Goal: Find specific page/section: Find specific page/section

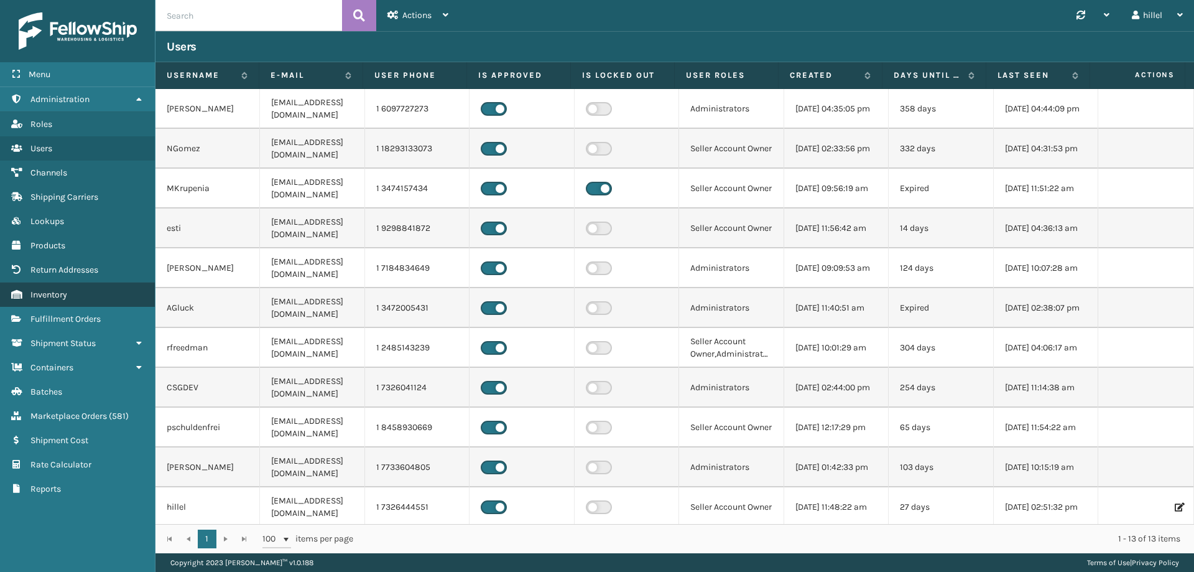
click at [73, 294] on link "Inventory" at bounding box center [77, 294] width 155 height 24
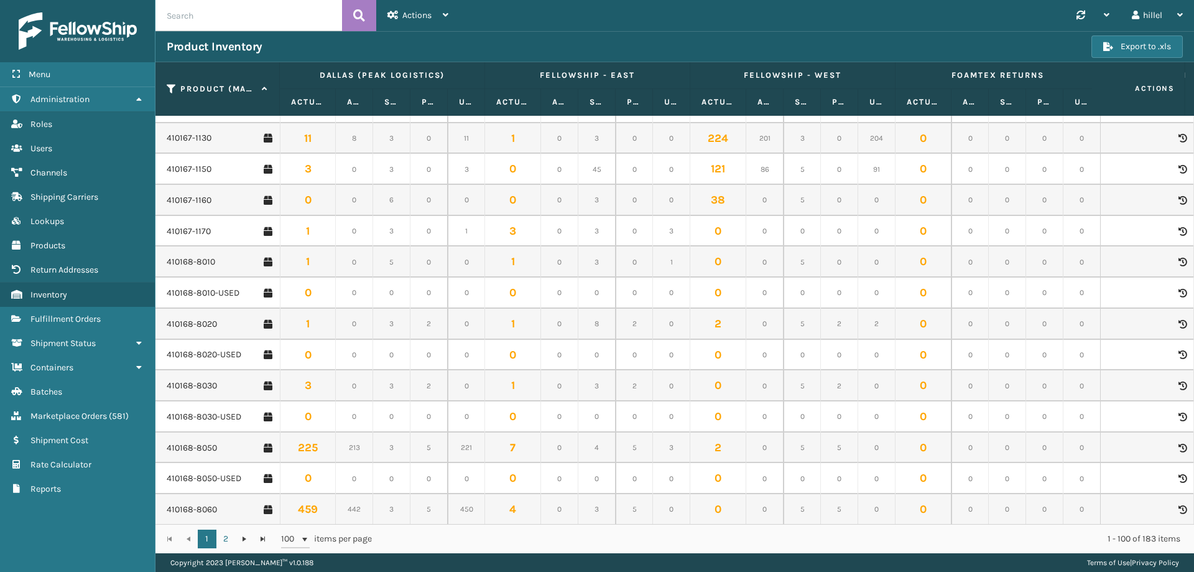
scroll to position [1555, 0]
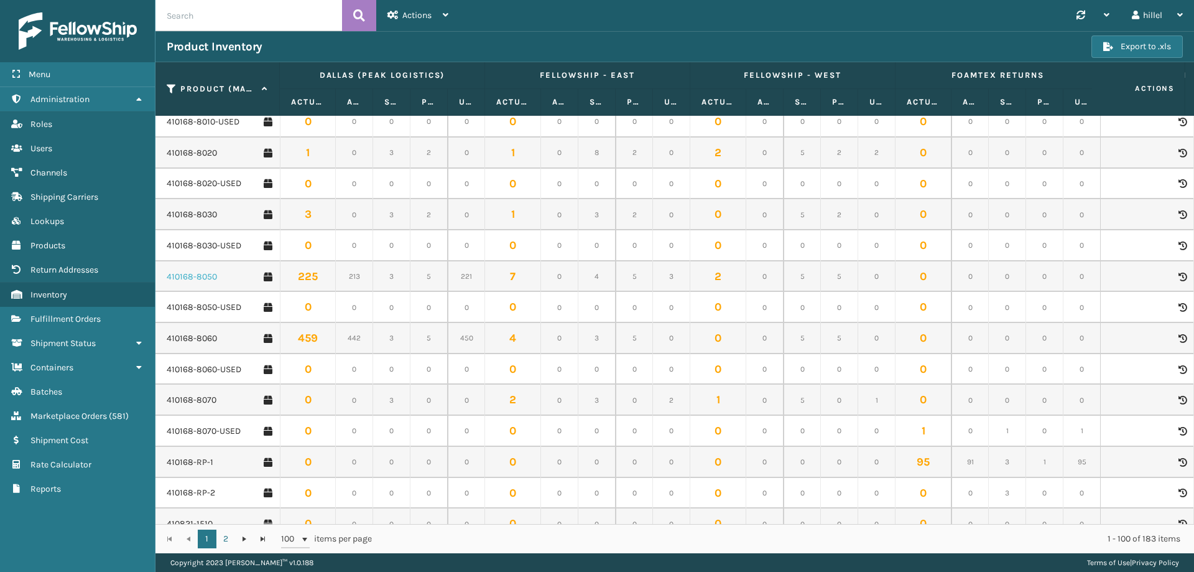
click at [198, 272] on link "410168-8050" at bounding box center [192, 277] width 50 height 12
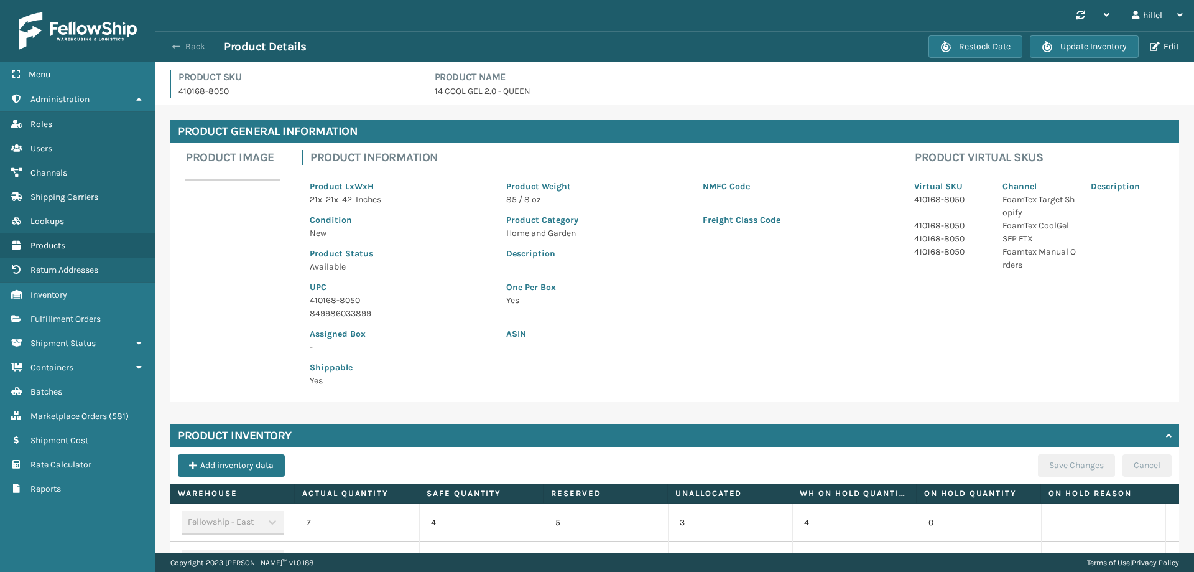
click at [174, 45] on span "button" at bounding box center [175, 46] width 7 height 9
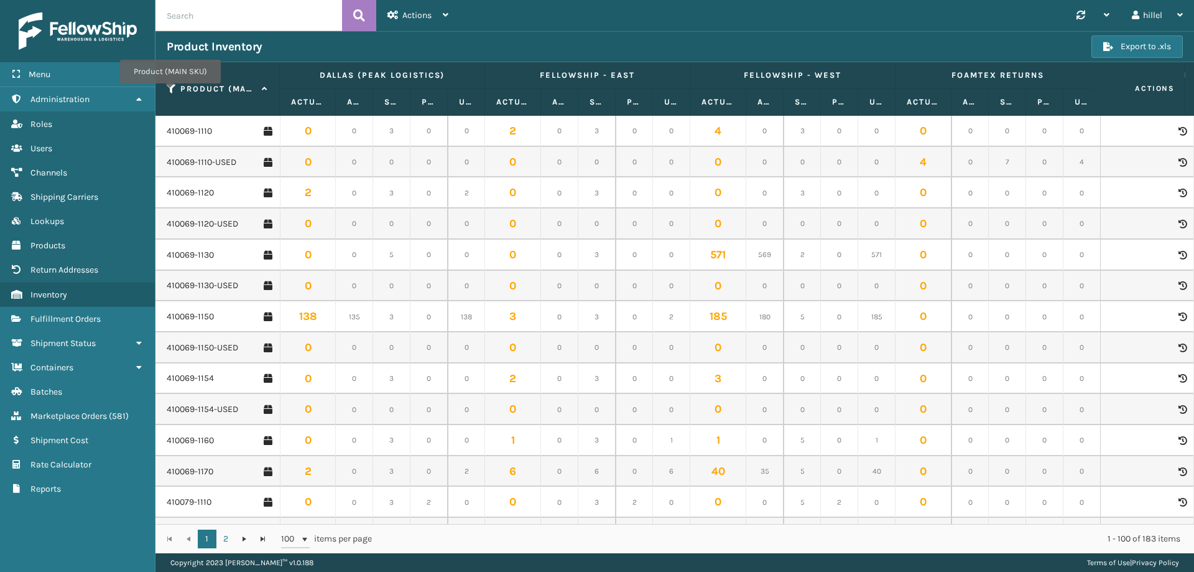
click at [170, 92] on icon at bounding box center [172, 88] width 10 height 11
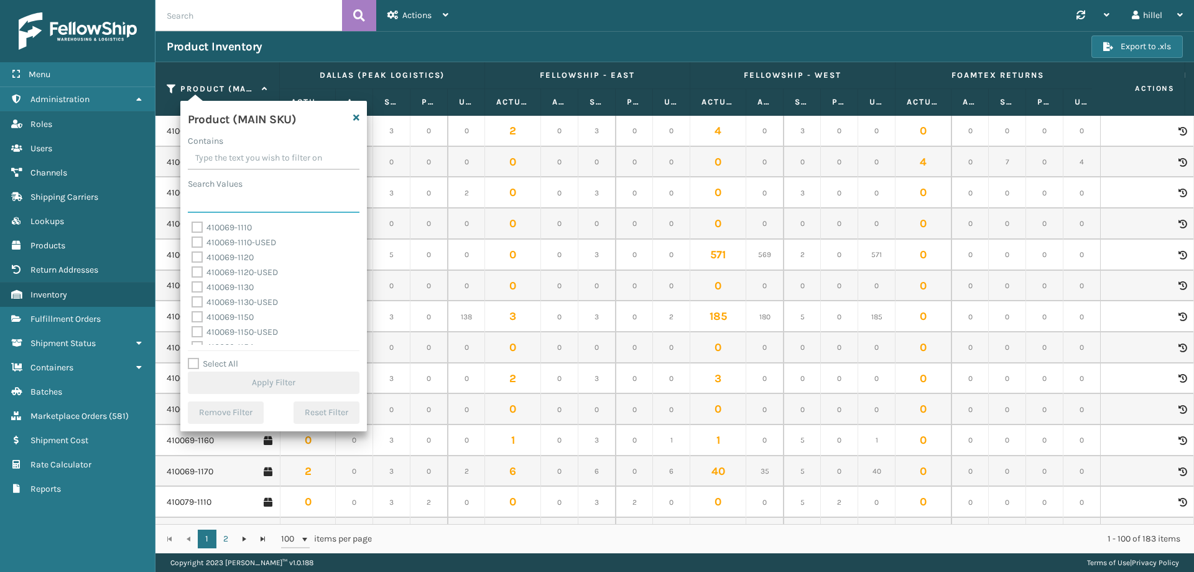
click at [208, 195] on input "Search Values" at bounding box center [274, 201] width 172 height 22
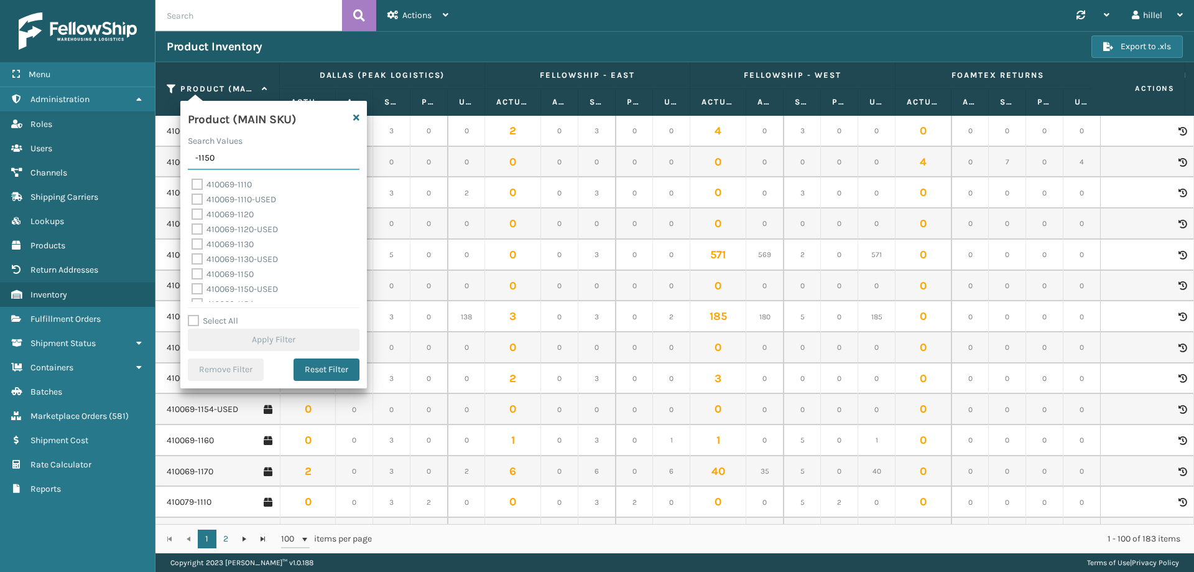
type input "-1150"
click at [193, 315] on label "Select All" at bounding box center [213, 320] width 50 height 11
click at [193, 314] on input "Select All" at bounding box center [281, 314] width 187 height 1
checkbox input "true"
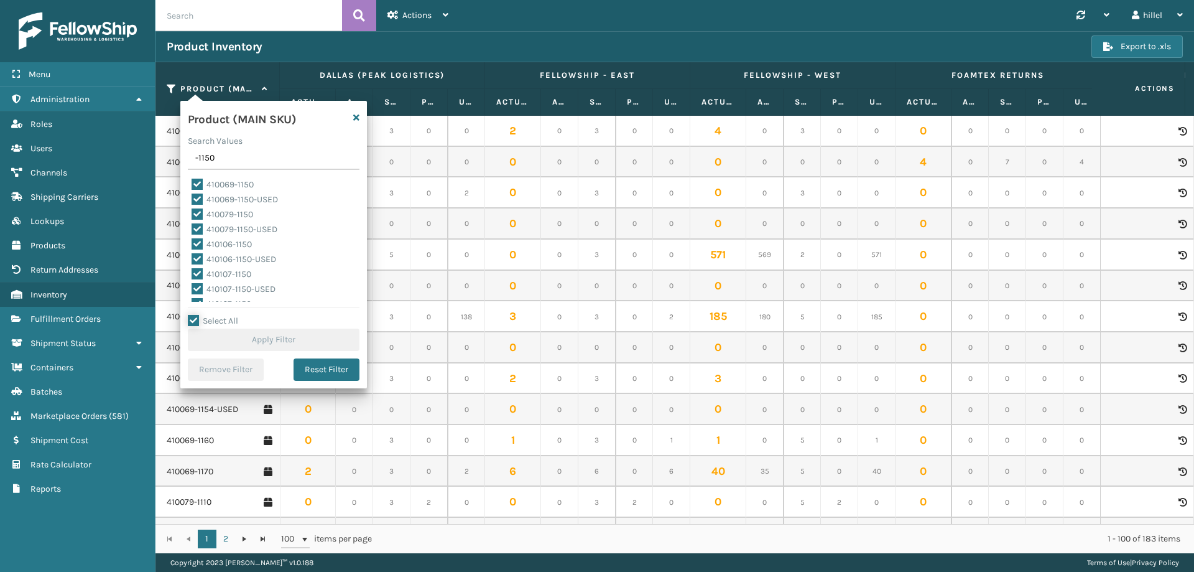
checkbox input "true"
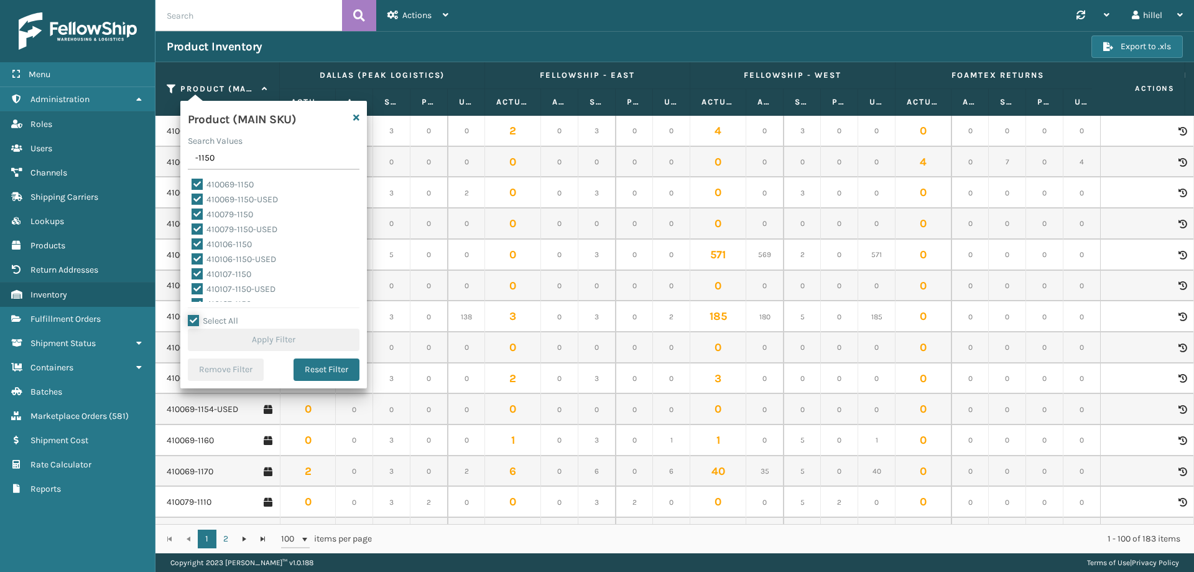
checkbox input "true"
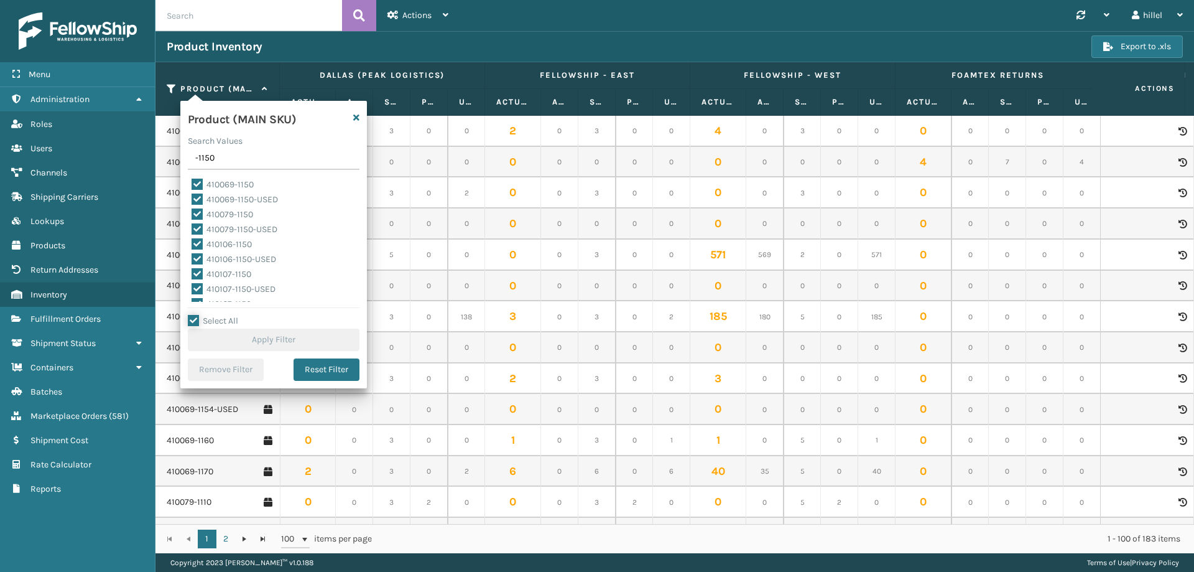
checkbox input "true"
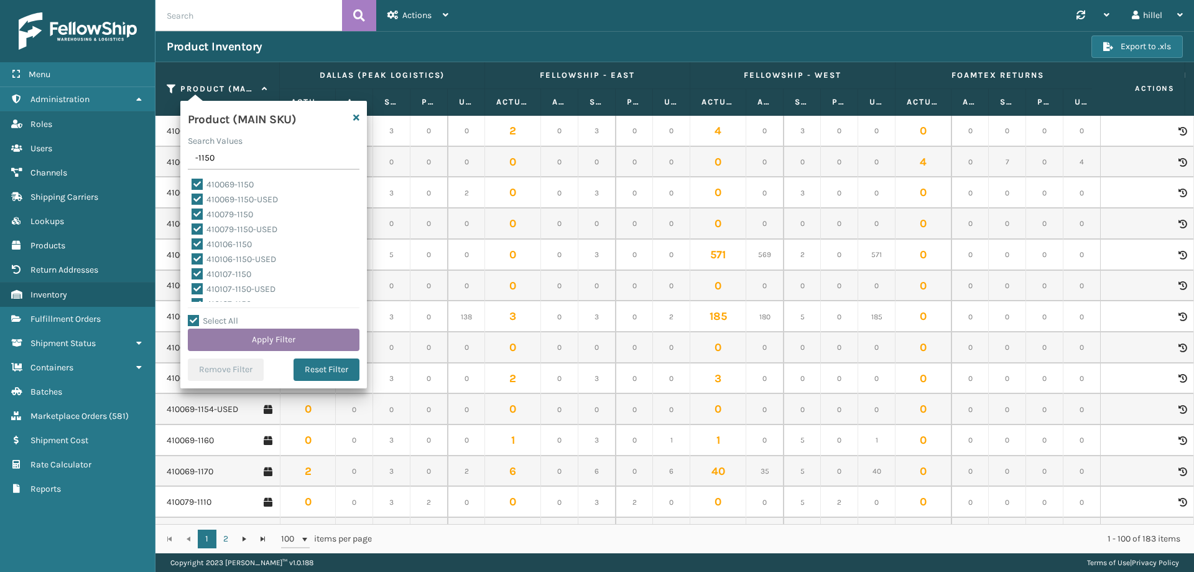
click at [254, 341] on button "Apply Filter" at bounding box center [274, 339] width 172 height 22
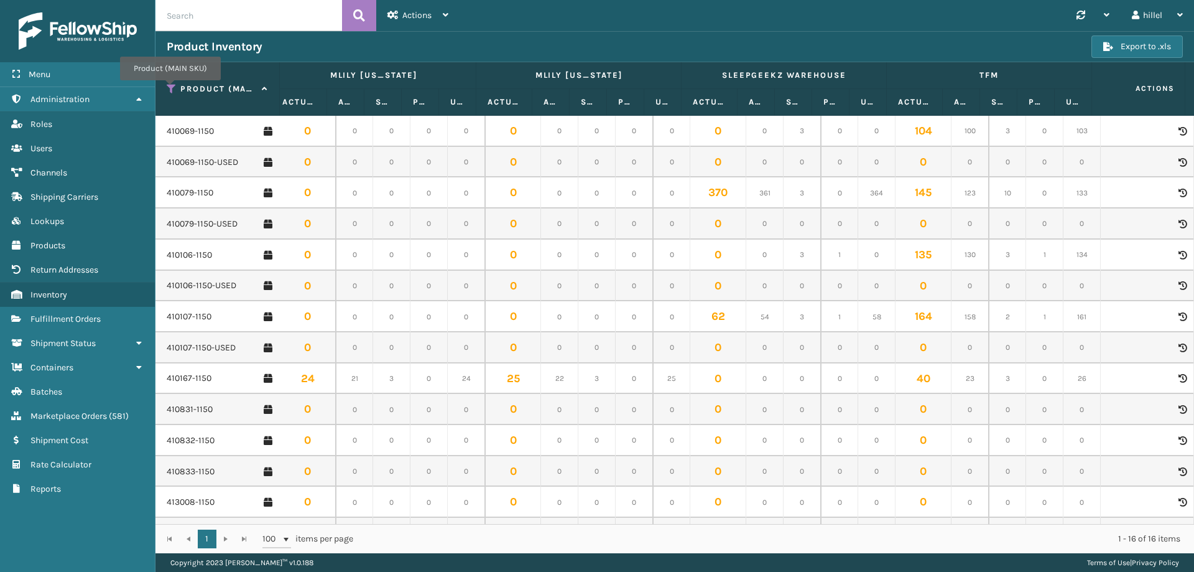
click at [170, 89] on icon at bounding box center [172, 88] width 10 height 11
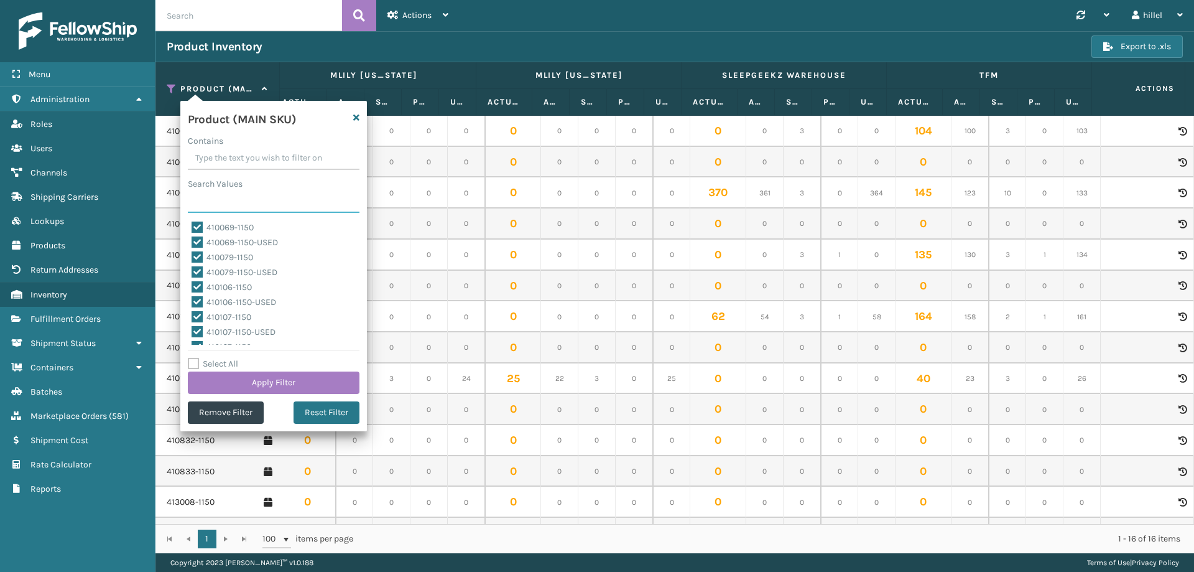
click at [221, 202] on input "Search Values" at bounding box center [274, 201] width 172 height 22
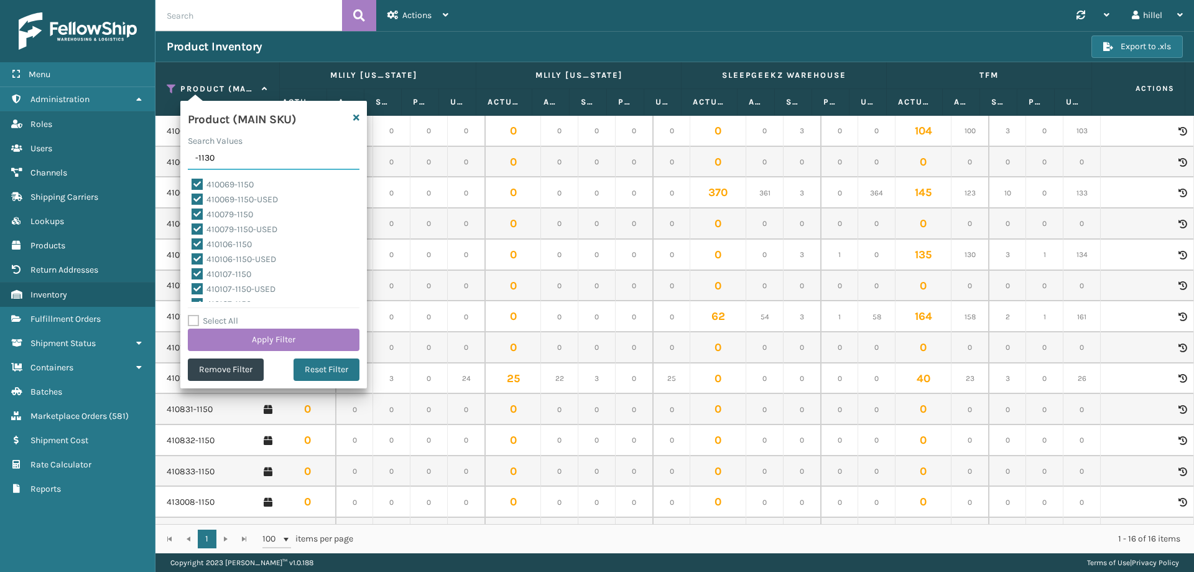
type input "-1130"
click at [198, 318] on label "Select All" at bounding box center [213, 320] width 50 height 11
click at [198, 315] on input "Select All" at bounding box center [281, 314] width 187 height 1
checkbox input "true"
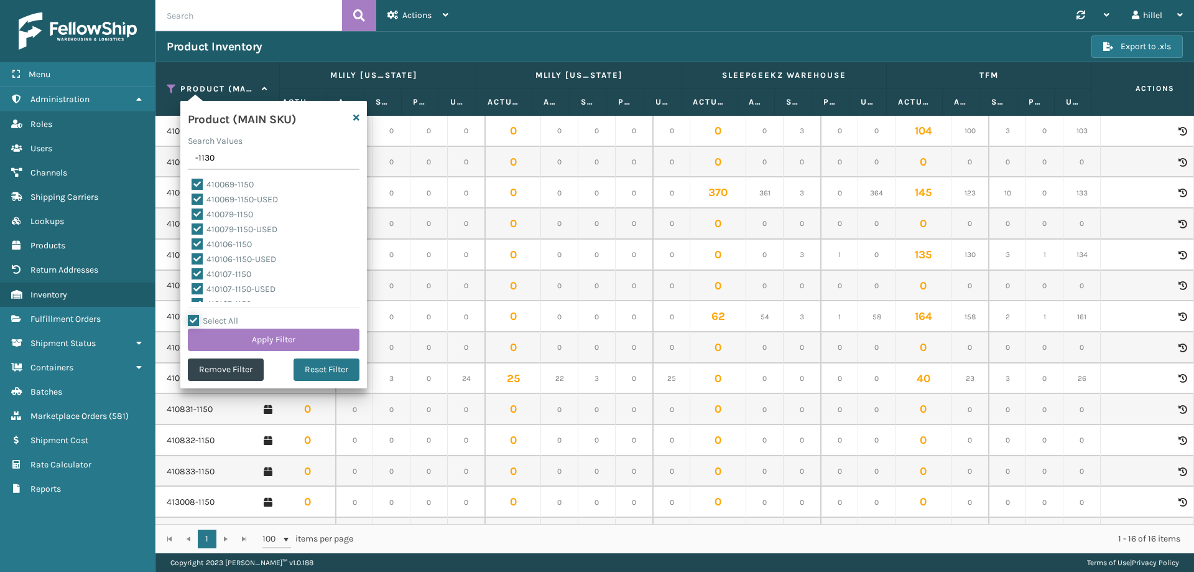
checkbox input "true"
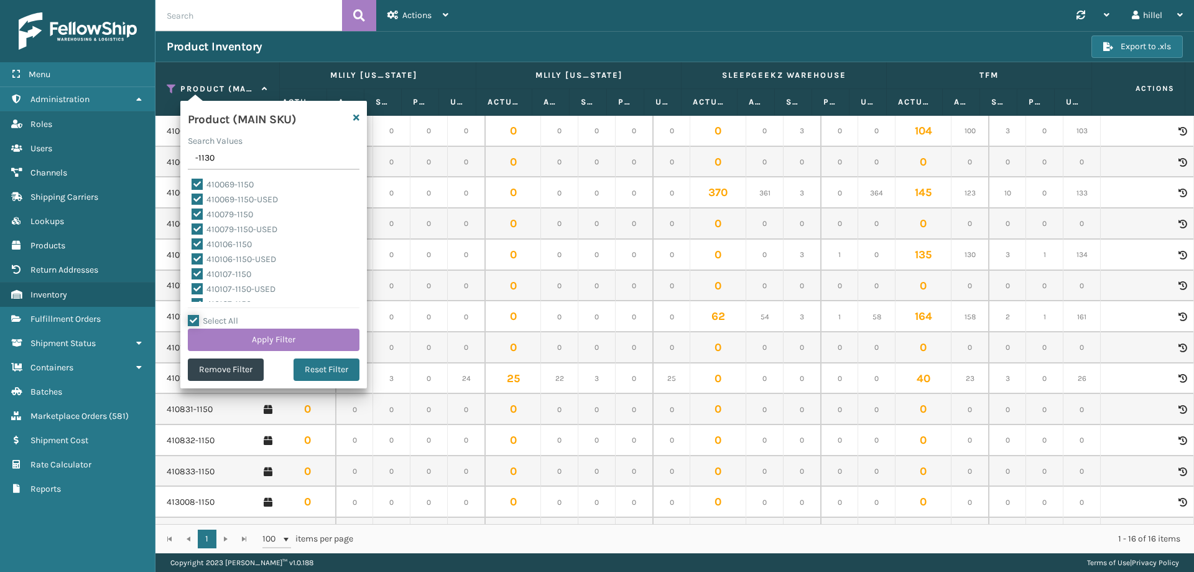
checkbox input "true"
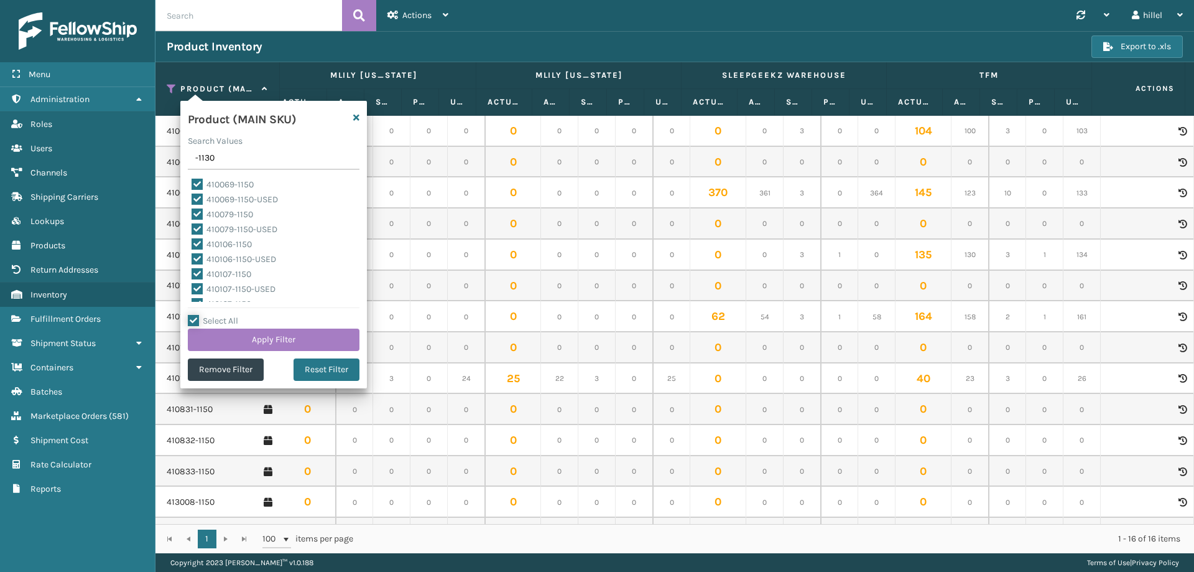
checkbox input "true"
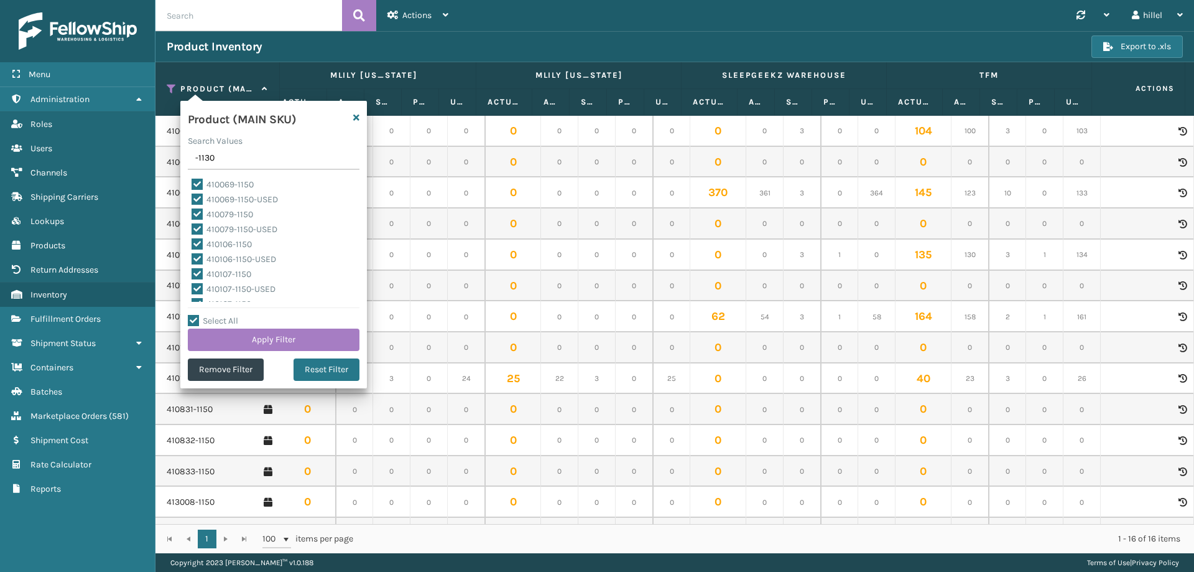
click at [198, 320] on label "Select All" at bounding box center [213, 320] width 50 height 11
click at [198, 315] on input "Select All" at bounding box center [281, 314] width 187 height 1
checkbox input "false"
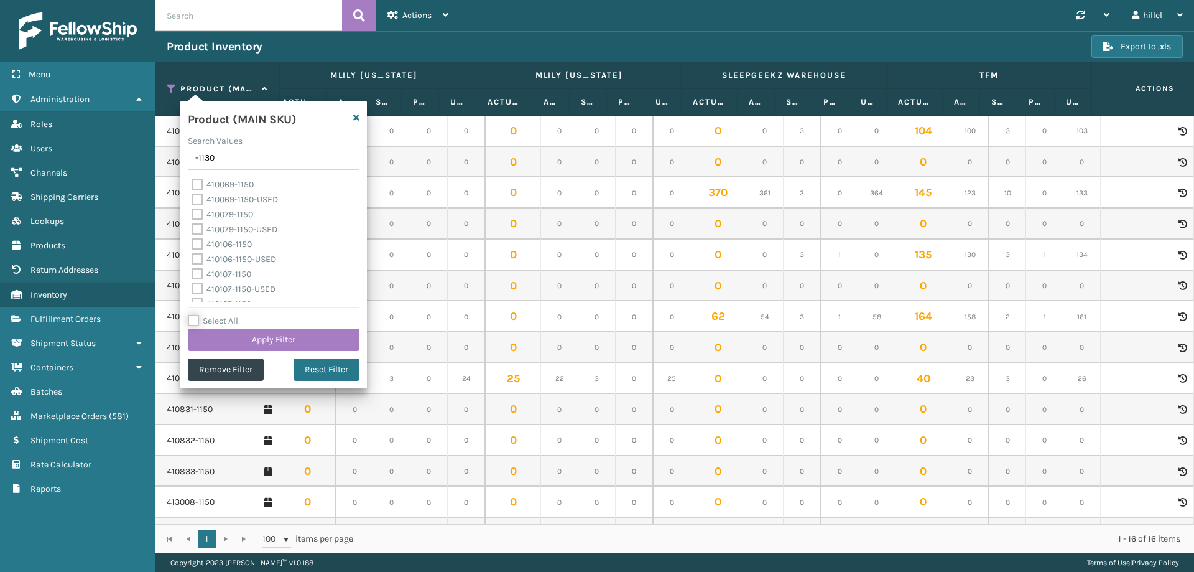
checkbox input "false"
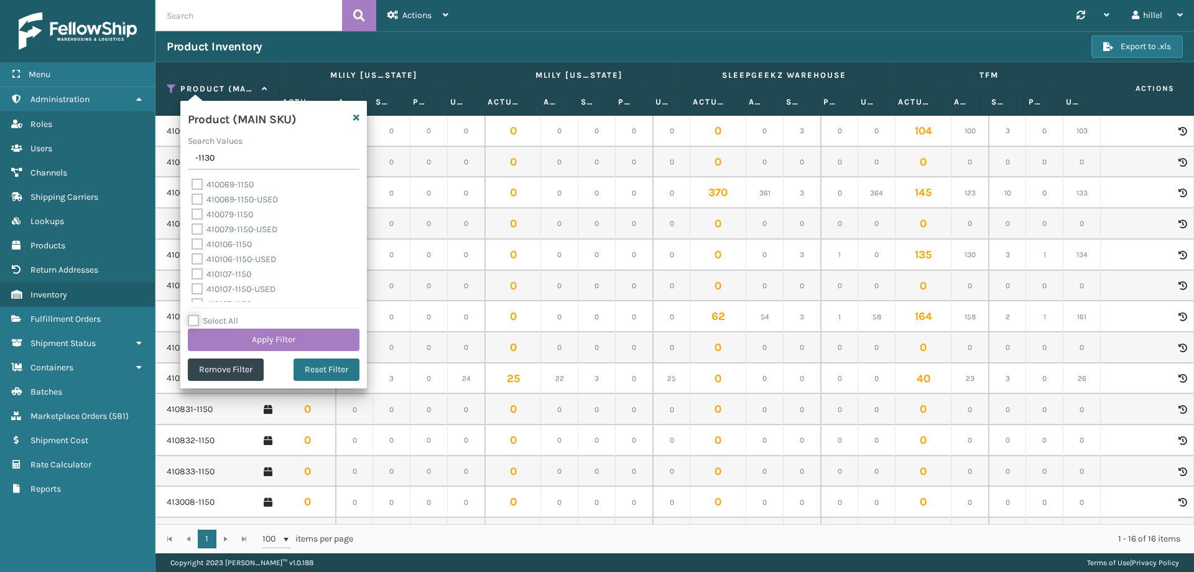
checkbox input "false"
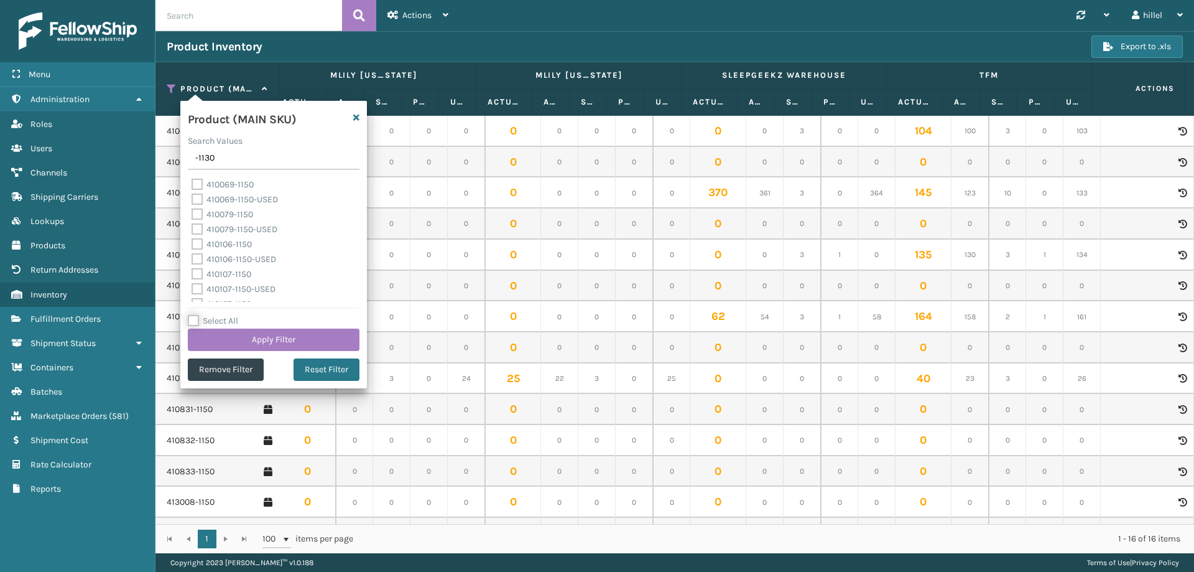
checkbox input "false"
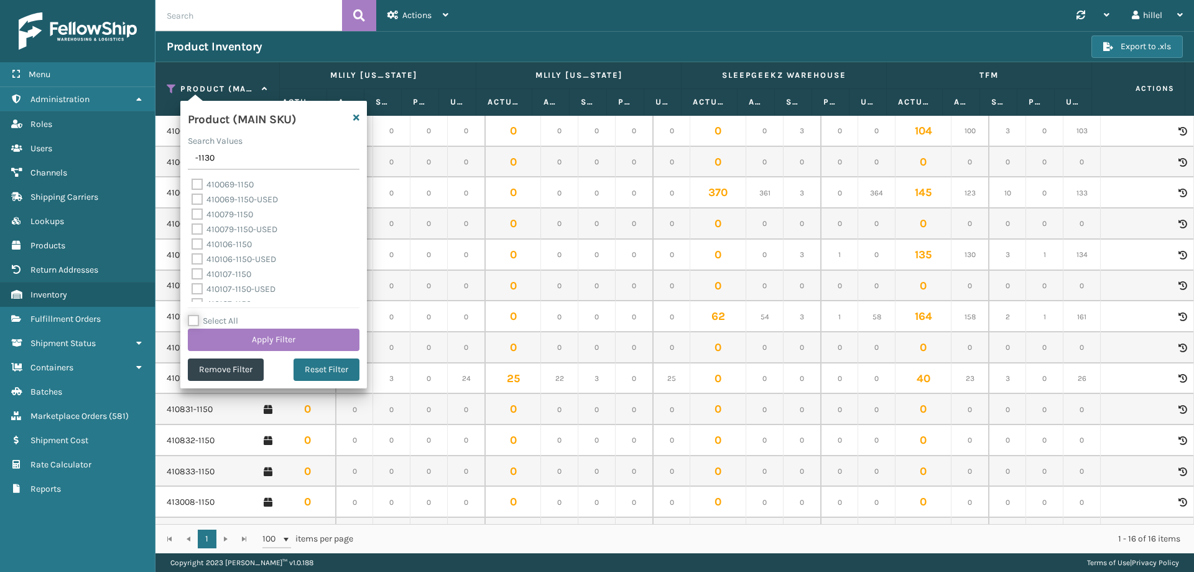
checkbox input "false"
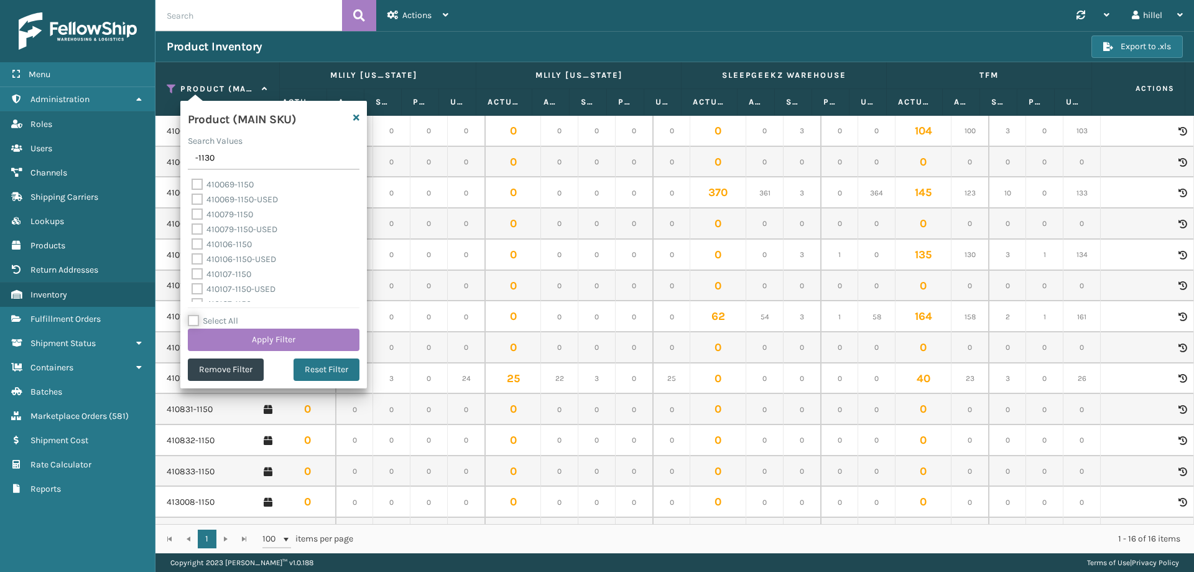
checkbox input "false"
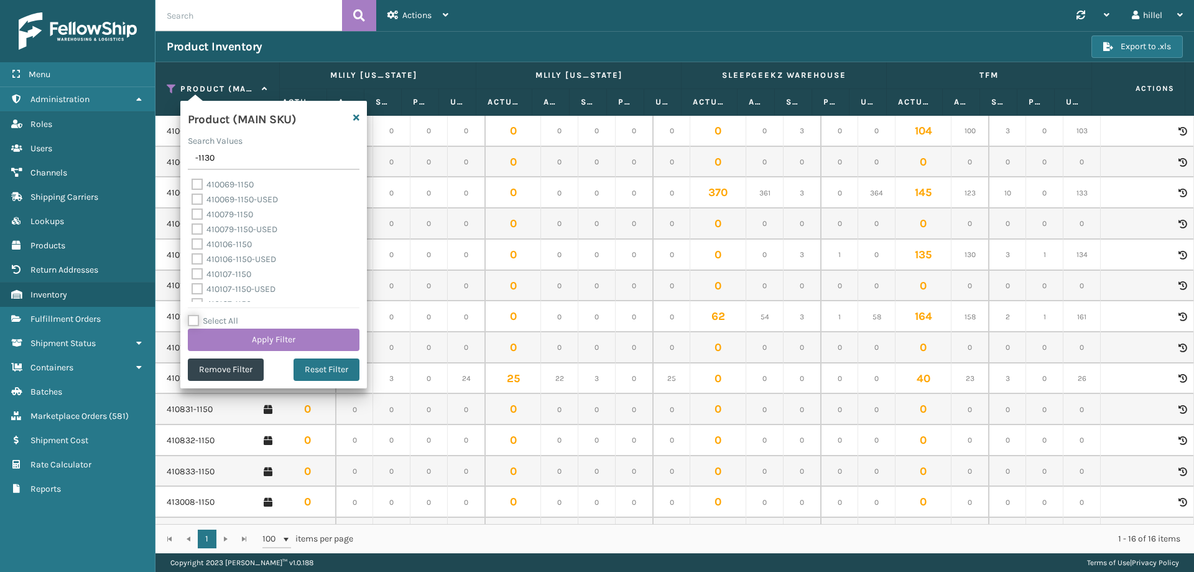
checkbox input "false"
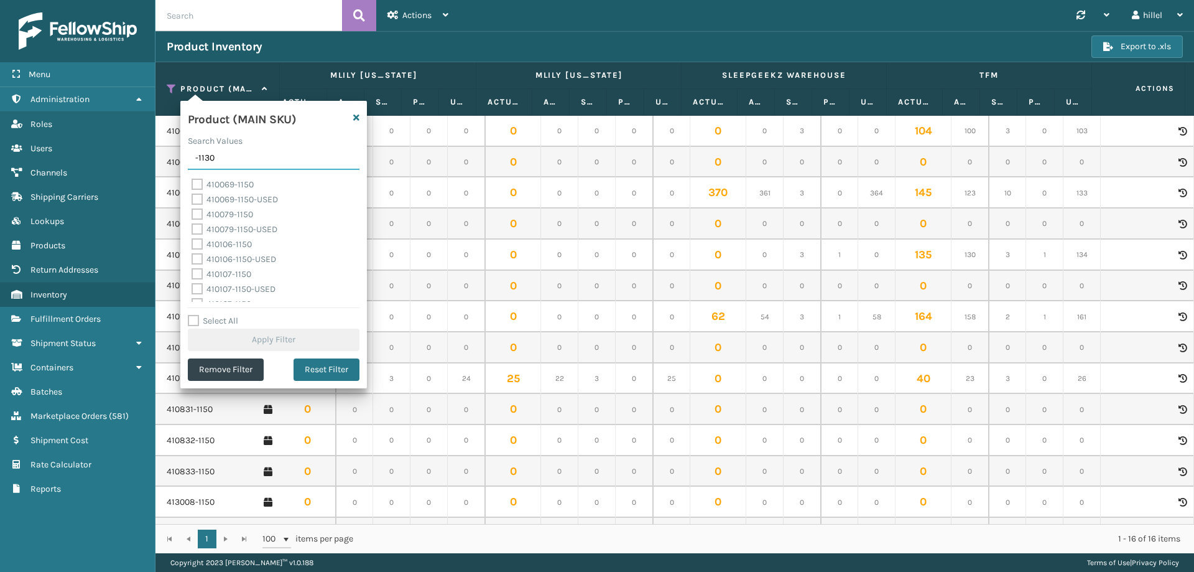
click at [232, 167] on input "-1130" at bounding box center [274, 158] width 172 height 22
click at [353, 121] on div "Product (MAIN SKU)" at bounding box center [273, 121] width 187 height 26
click at [198, 101] on div "Product (MAIN SKU) Search Values -1130 410069-1150 410069-1150-USED 410079-1150…" at bounding box center [273, 244] width 187 height 287
click at [170, 88] on icon at bounding box center [172, 88] width 10 height 11
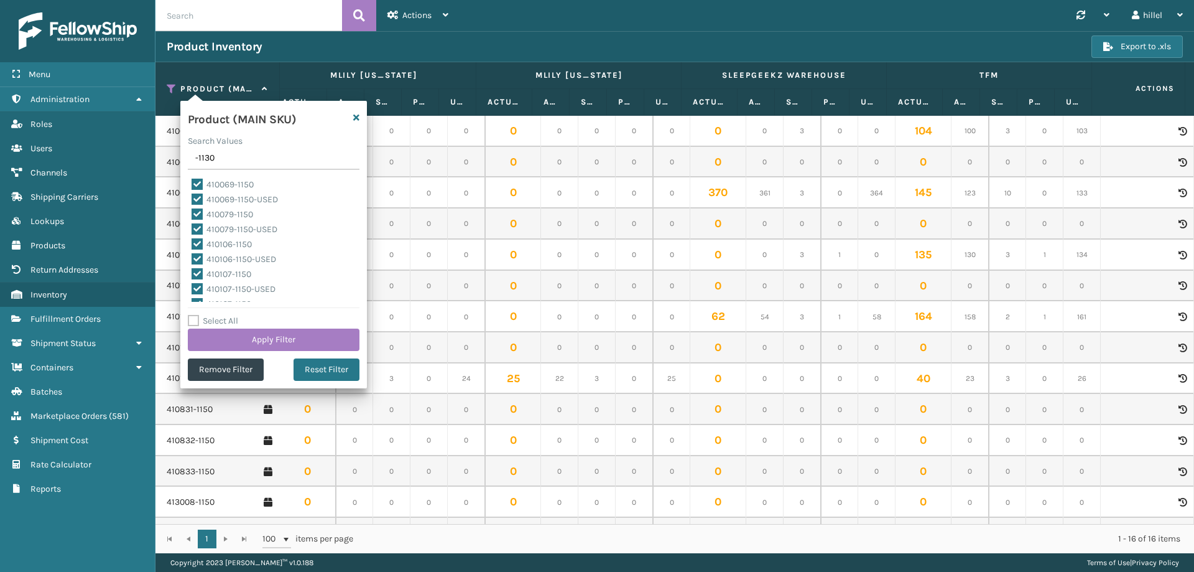
click at [192, 323] on label "Select All" at bounding box center [213, 320] width 50 height 11
click at [192, 315] on input "Select All" at bounding box center [281, 314] width 187 height 1
checkbox input "true"
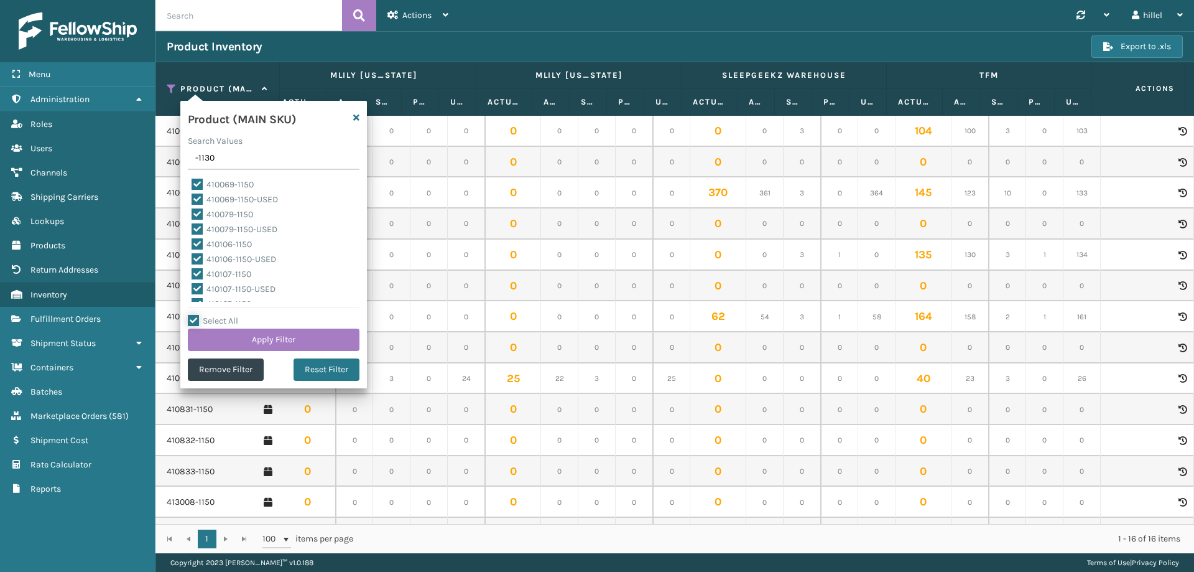
checkbox input "true"
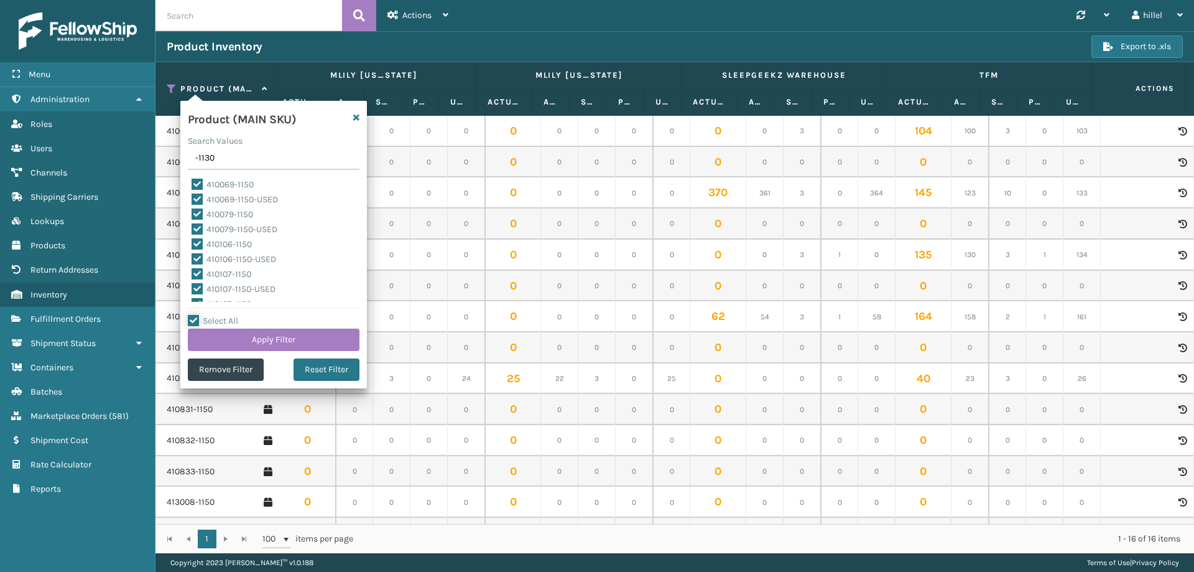
checkbox input "true"
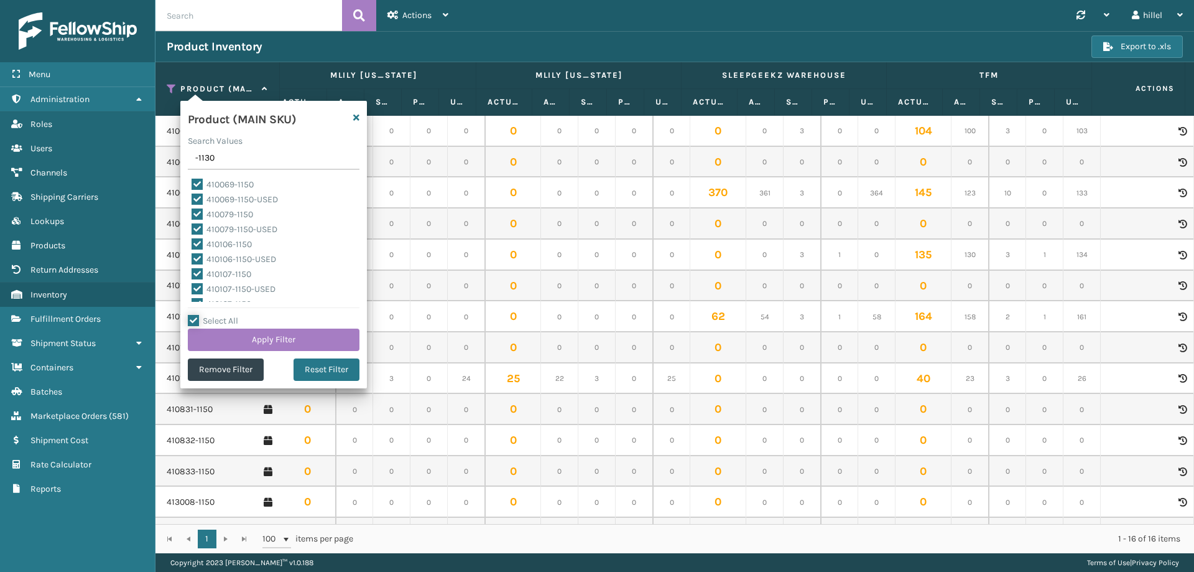
checkbox input "true"
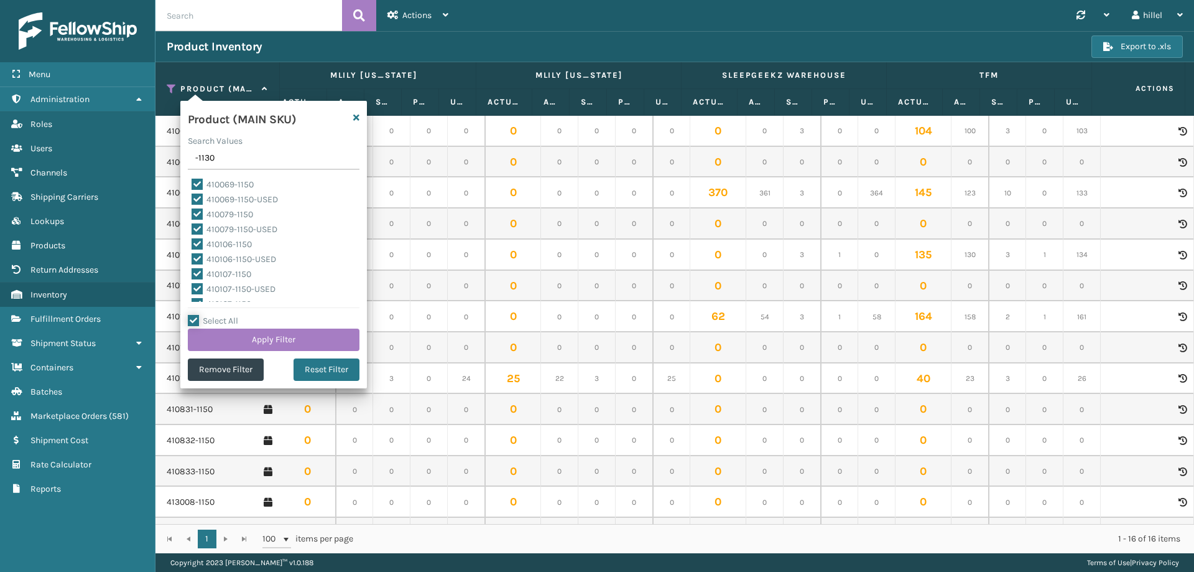
checkbox input "true"
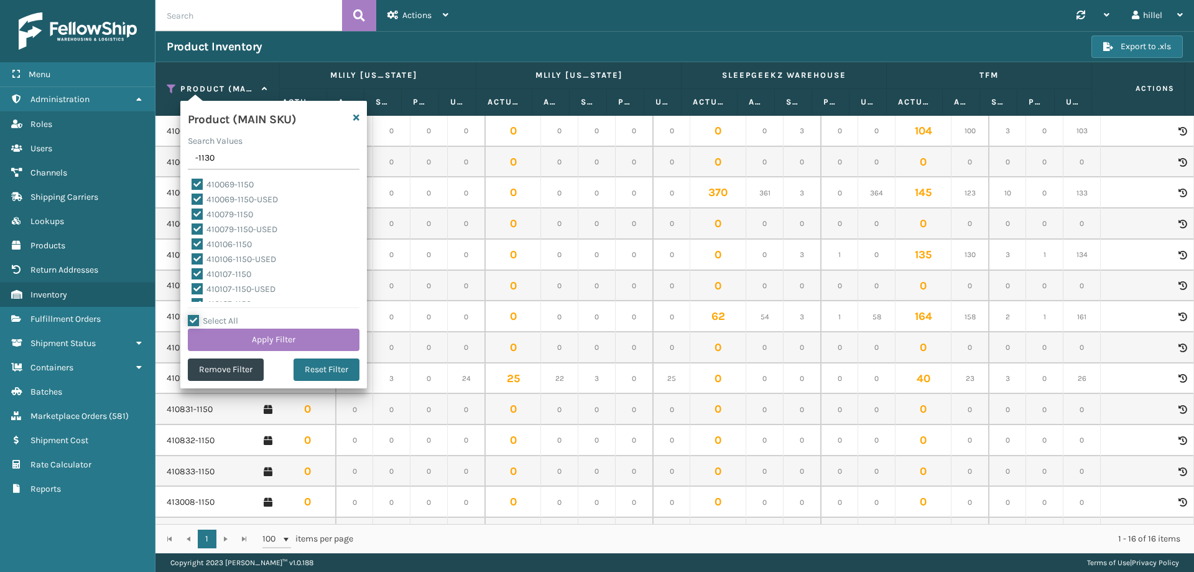
checkbox input "true"
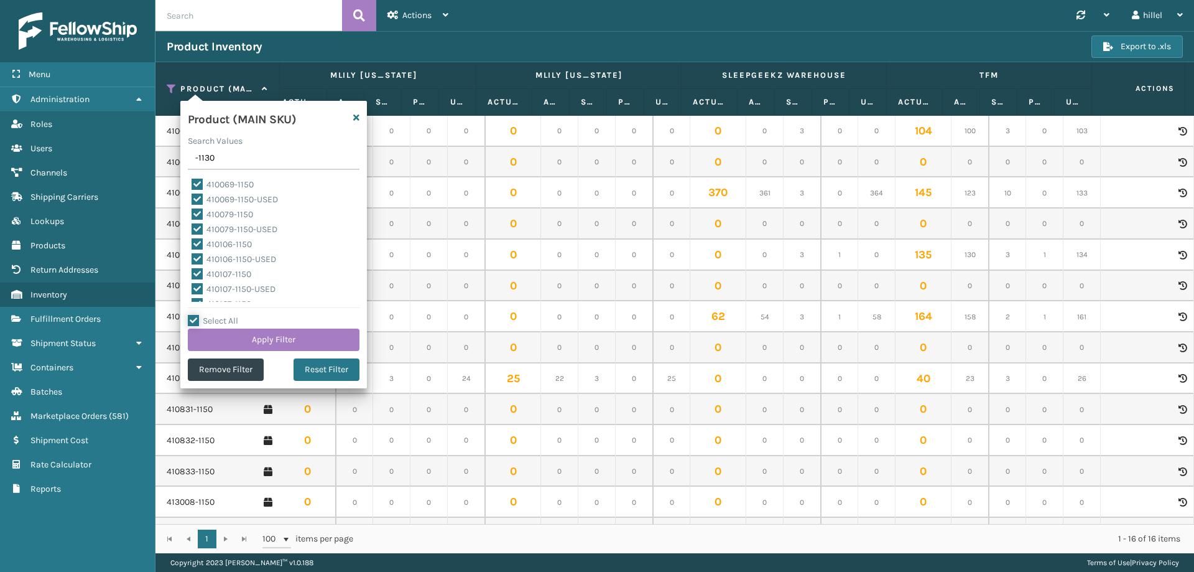
checkbox input "true"
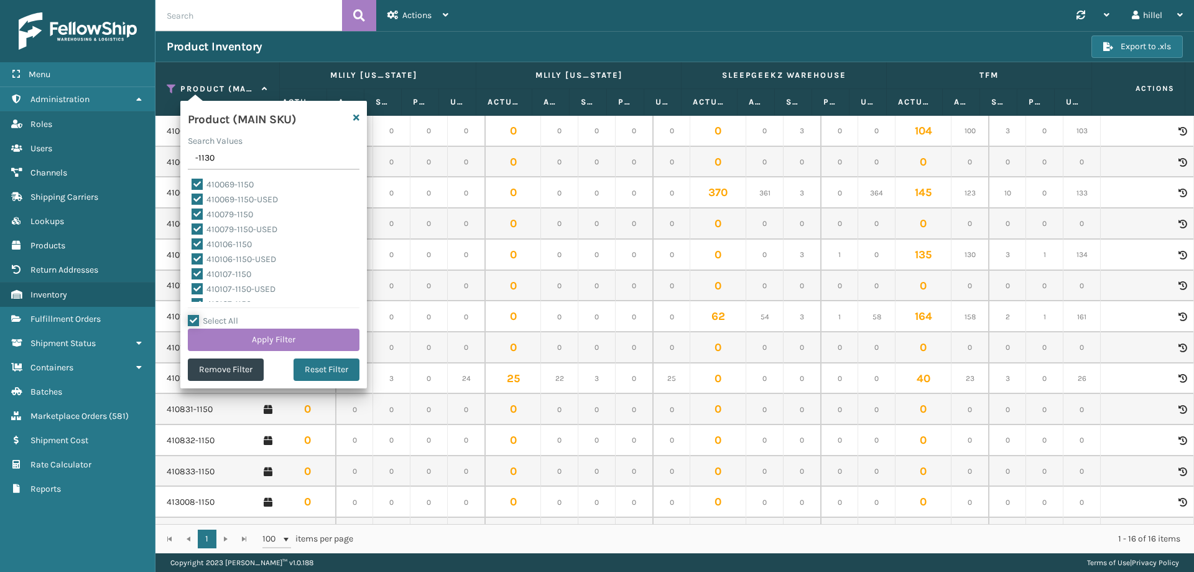
checkbox input "true"
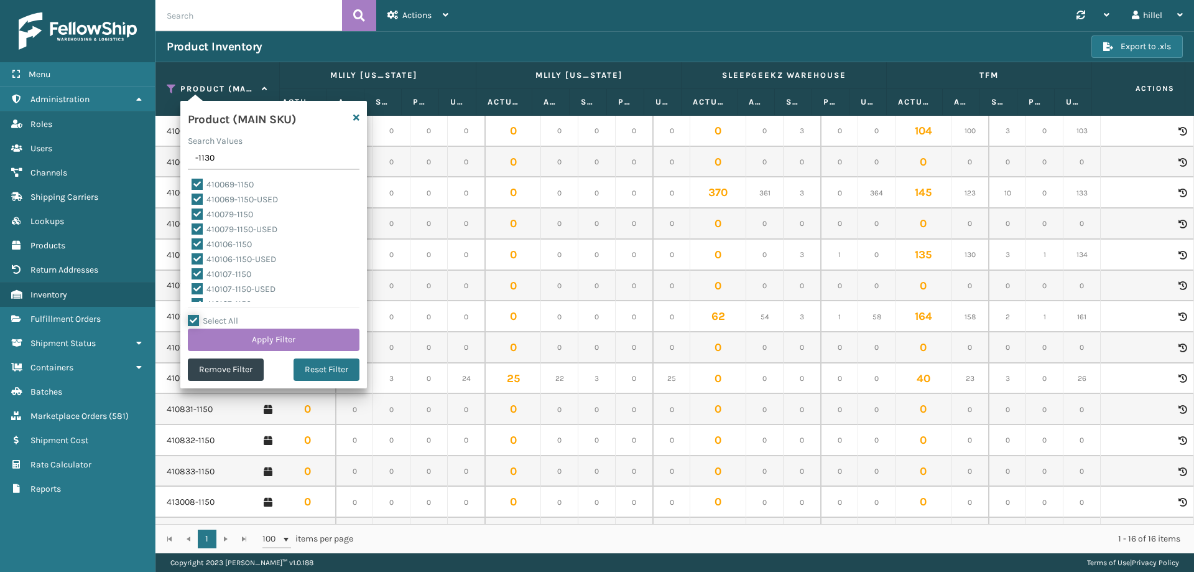
checkbox input "true"
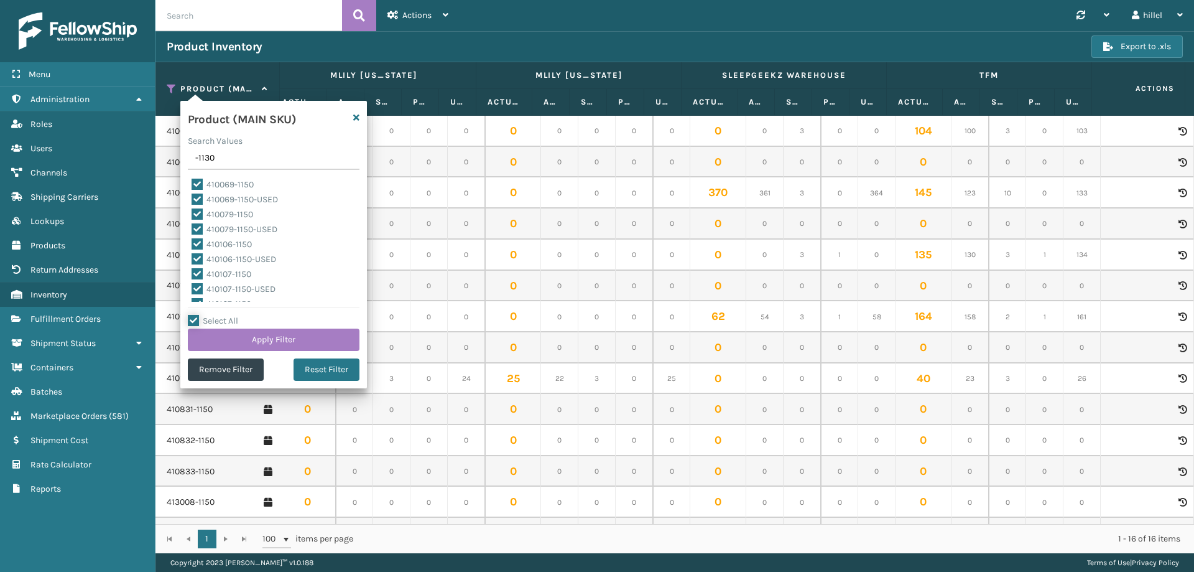
checkbox input "true"
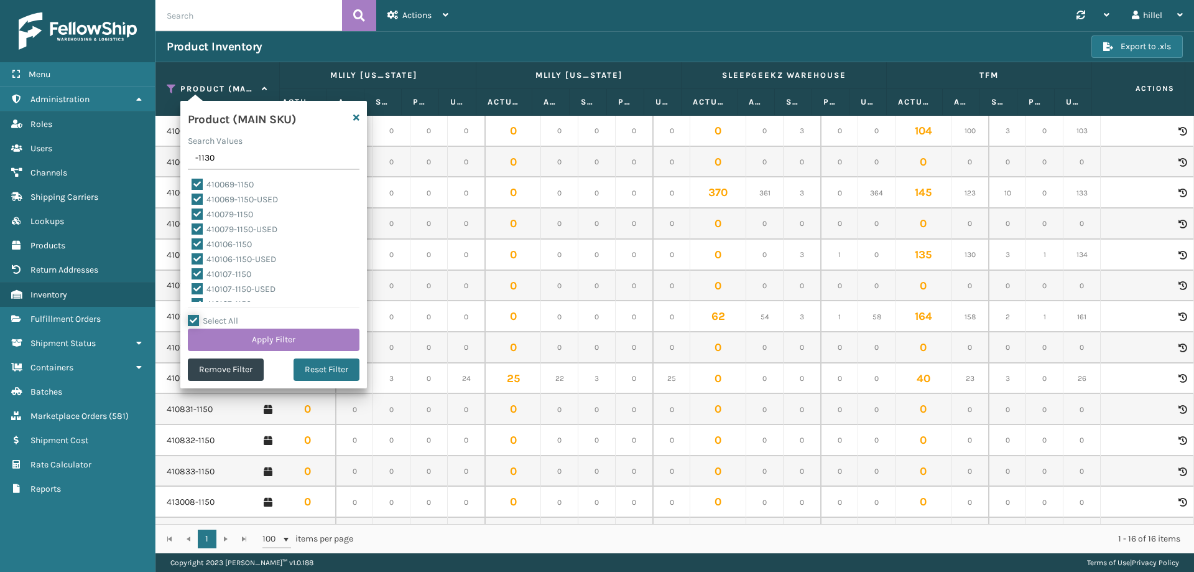
checkbox input "true"
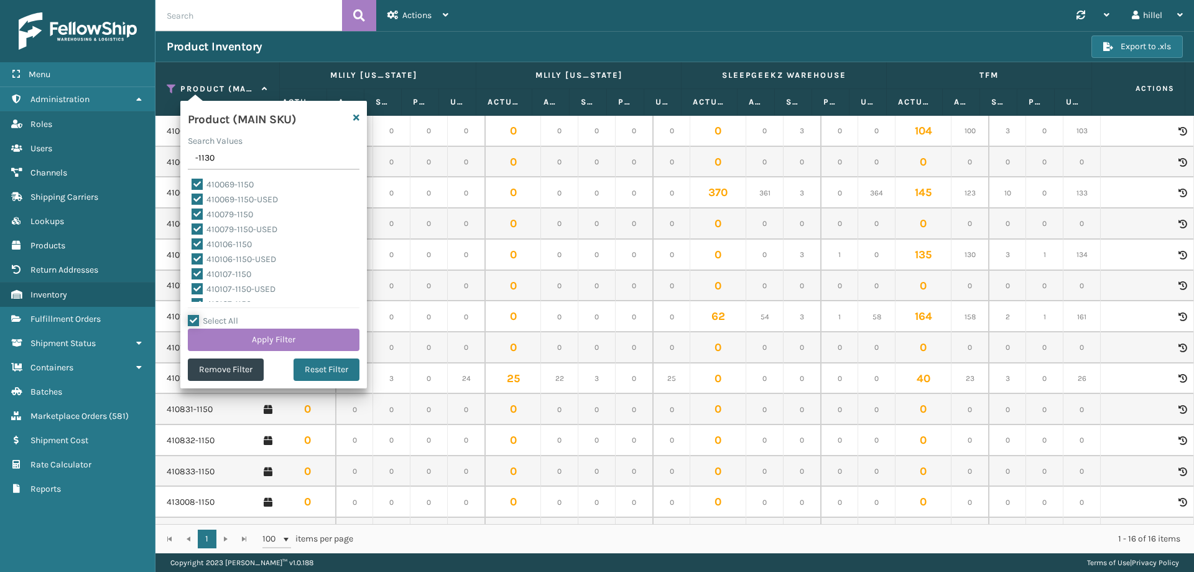
checkbox input "true"
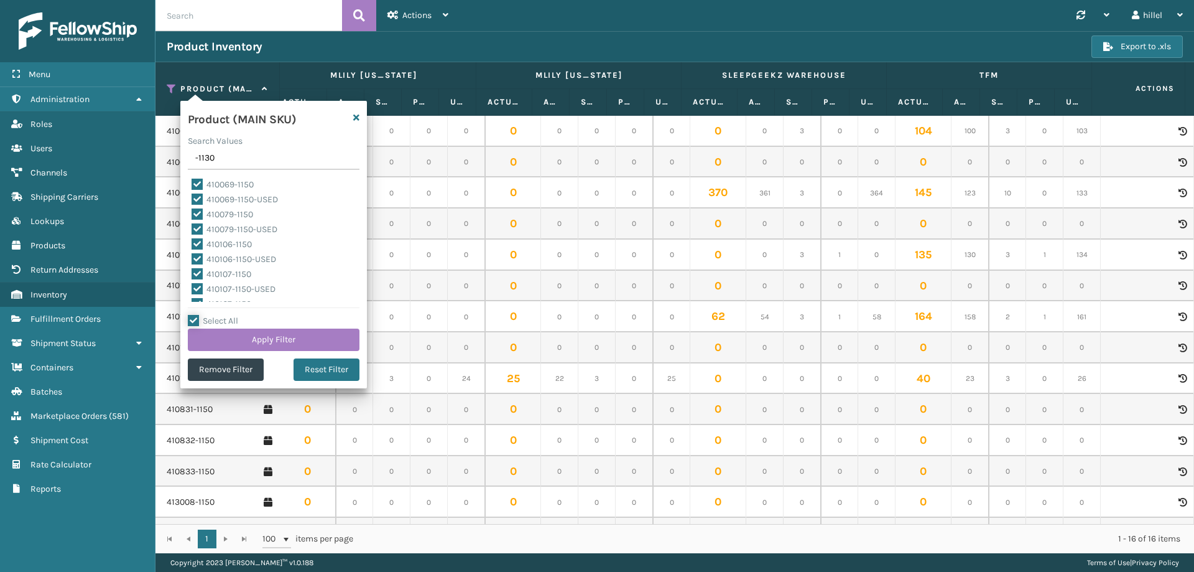
checkbox input "true"
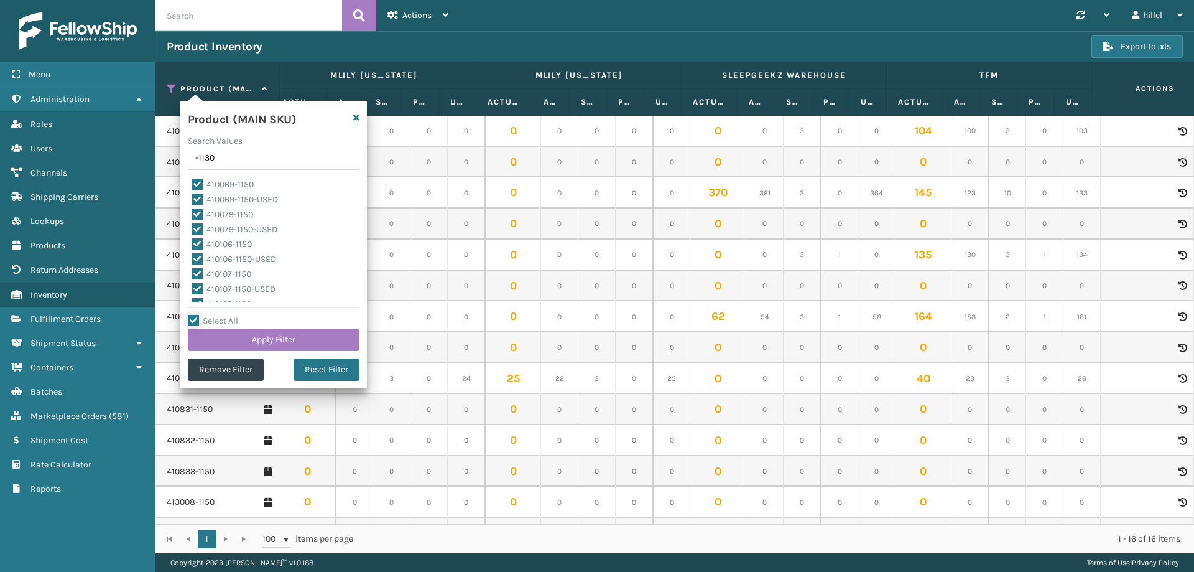
checkbox input "true"
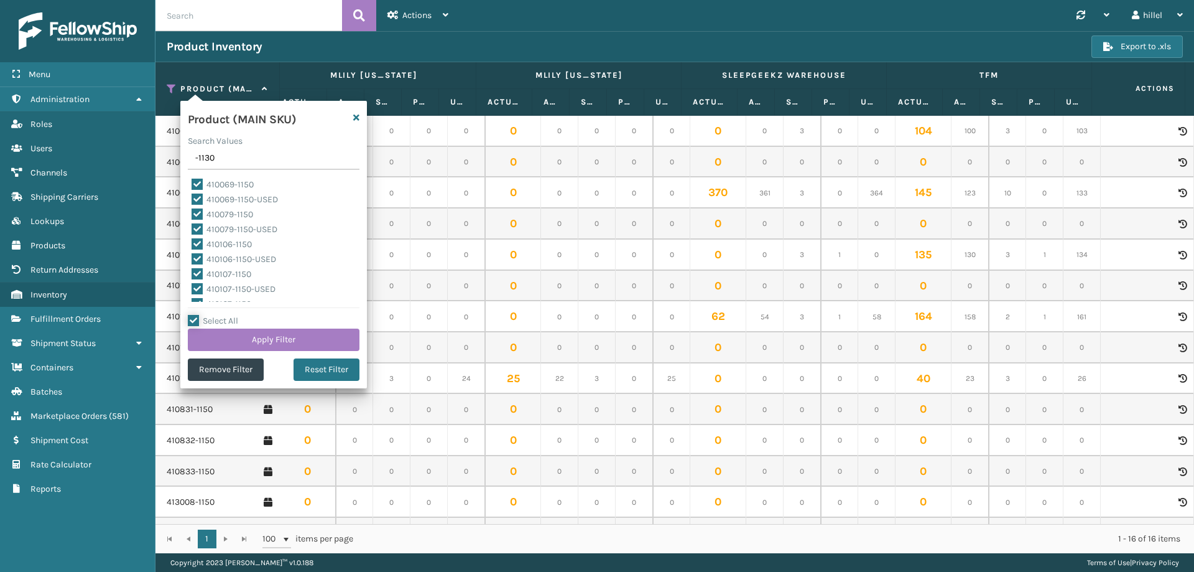
checkbox input "true"
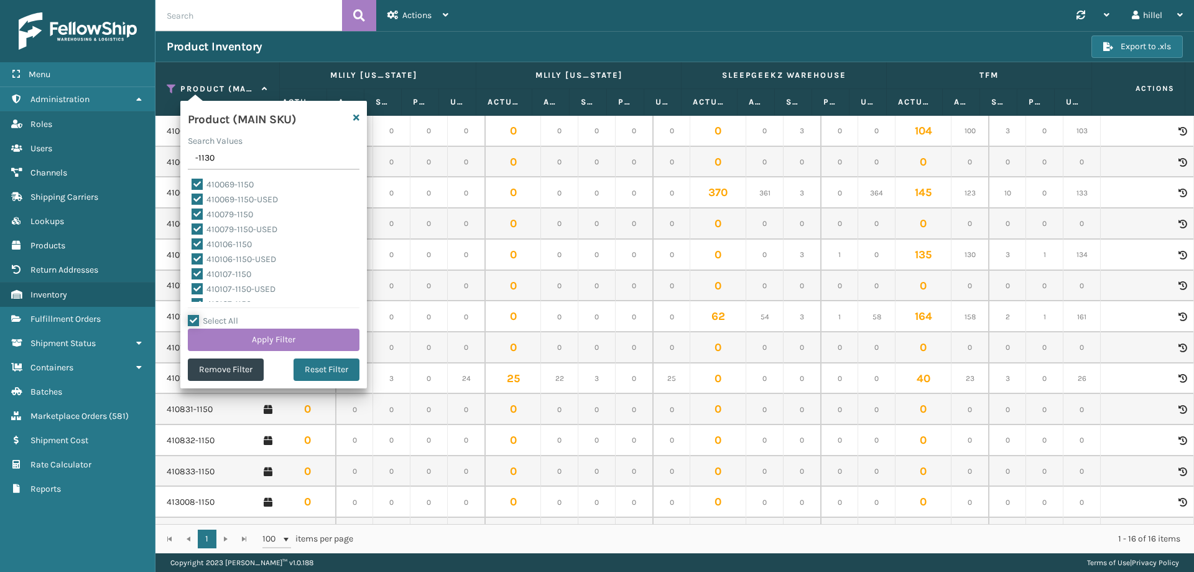
checkbox input "true"
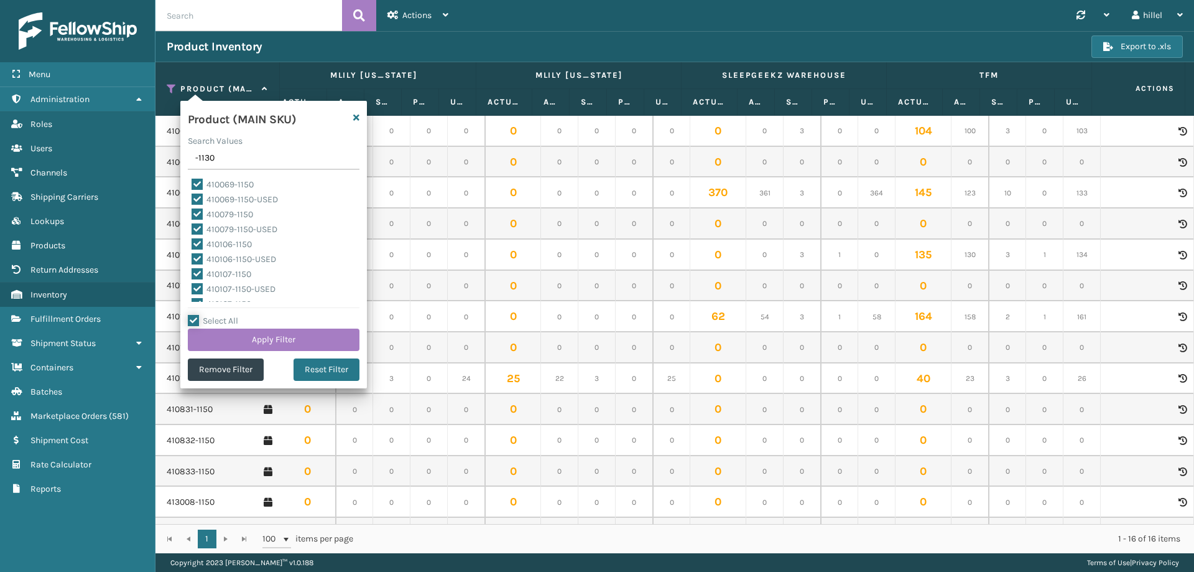
checkbox input "true"
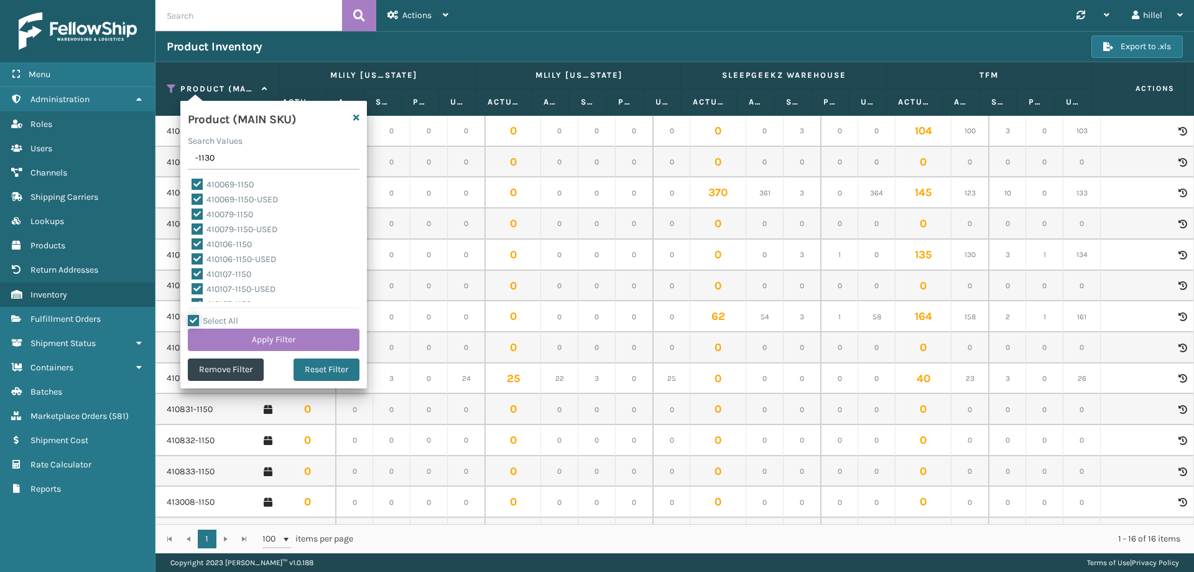
checkbox input "true"
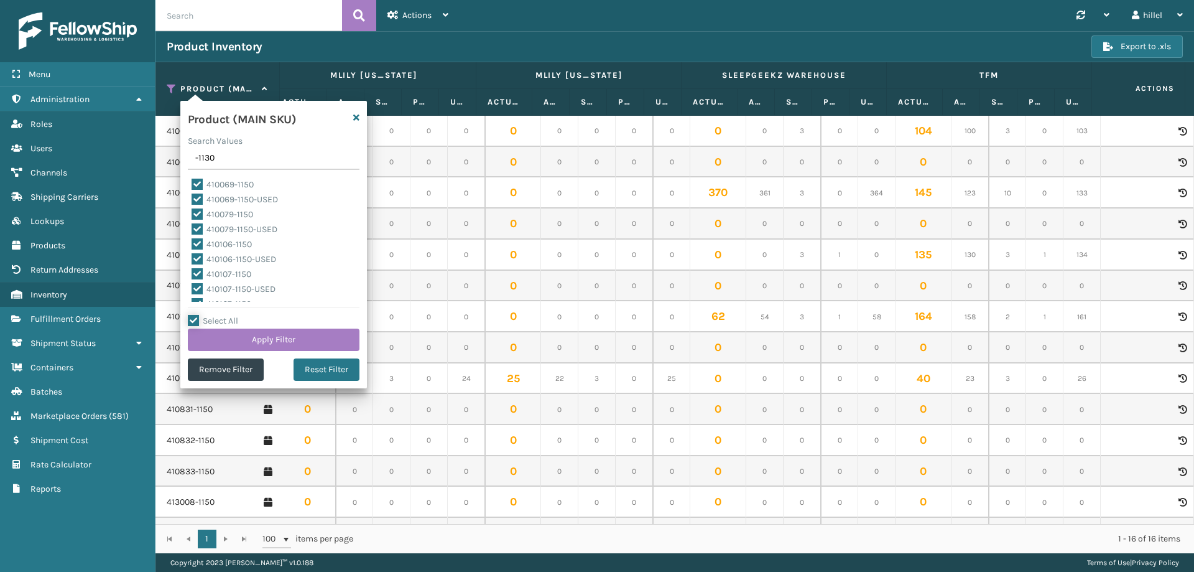
checkbox input "true"
click at [221, 345] on button "Apply Filter" at bounding box center [274, 339] width 172 height 22
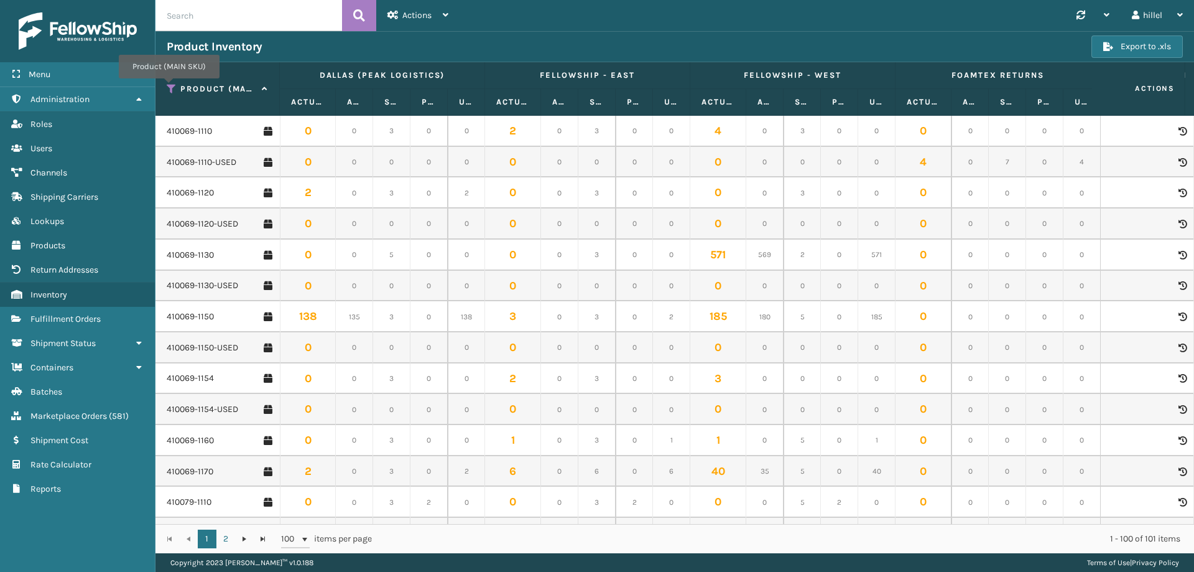
click at [169, 87] on icon at bounding box center [172, 88] width 10 height 11
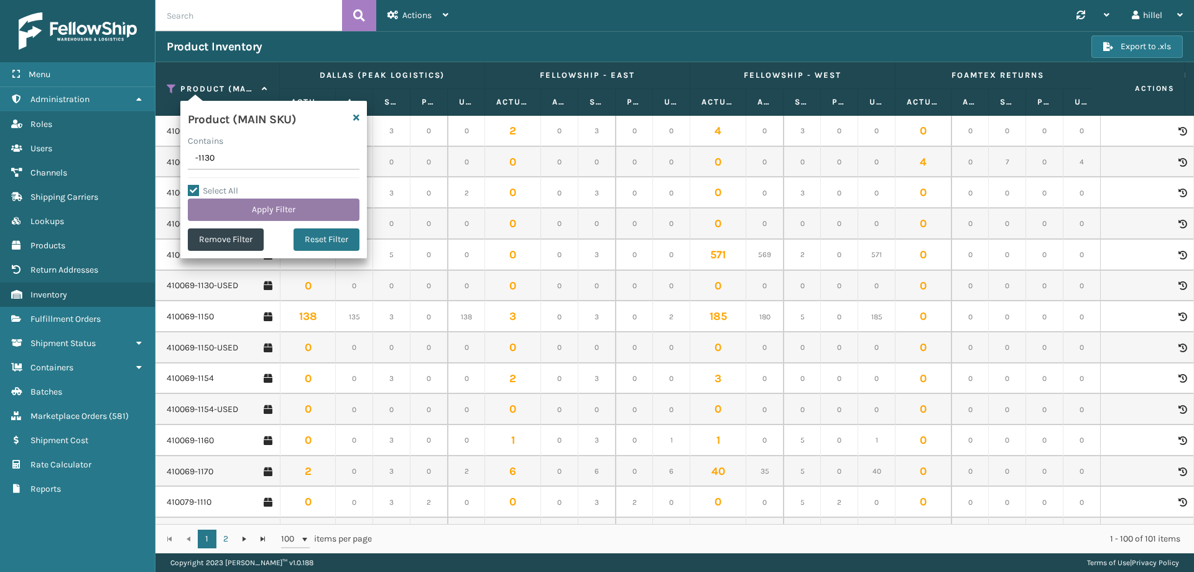
type input "-1130"
click at [312, 217] on button "Apply Filter" at bounding box center [274, 209] width 172 height 22
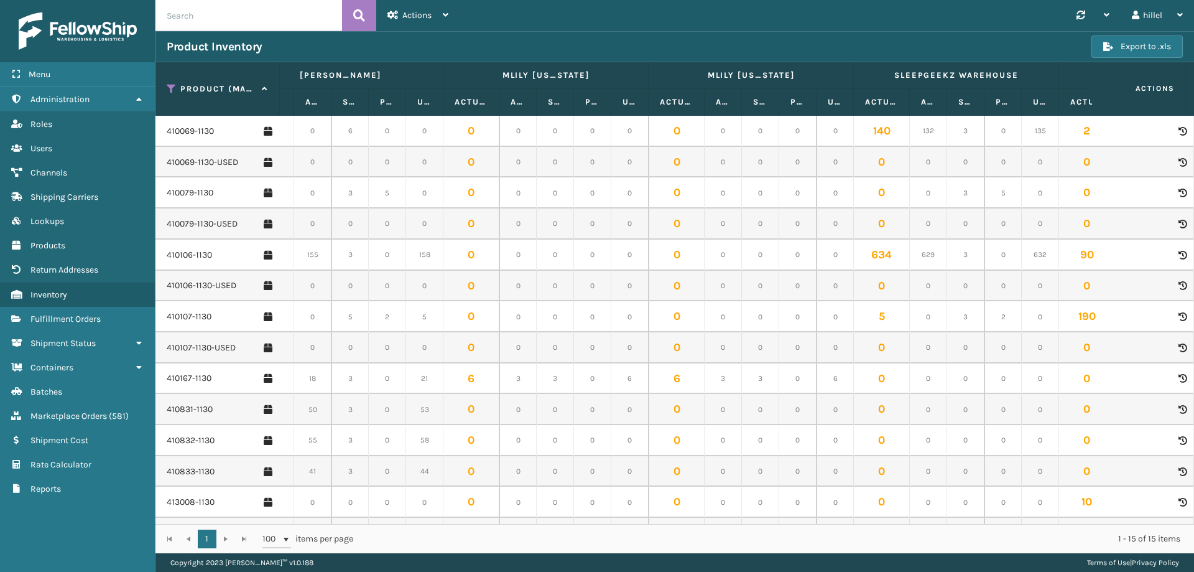
scroll to position [0, 966]
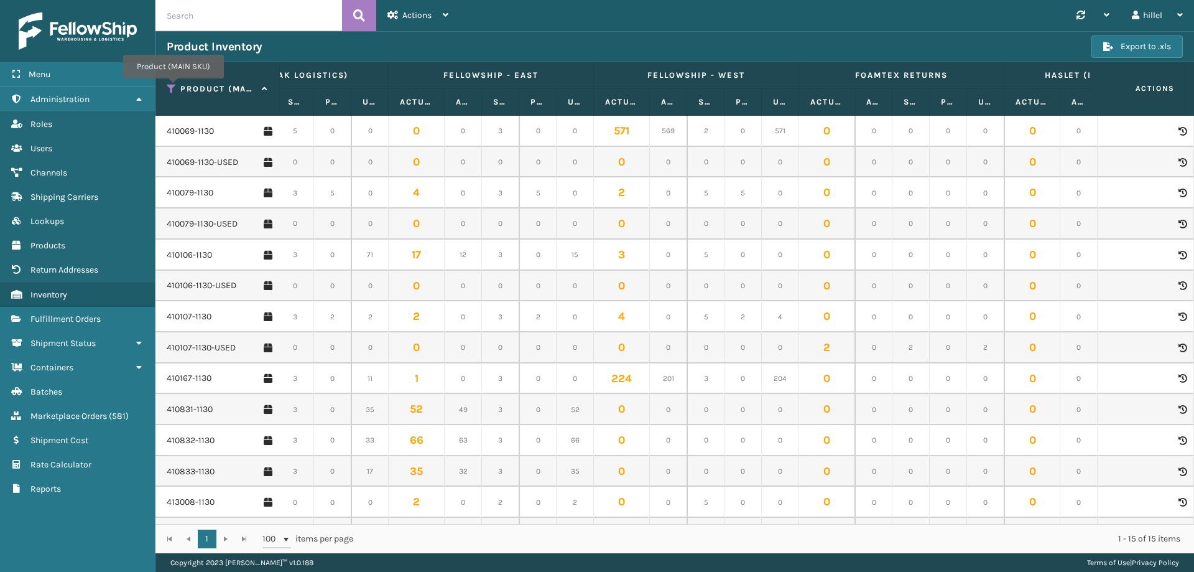
click at [173, 87] on icon at bounding box center [172, 88] width 10 height 11
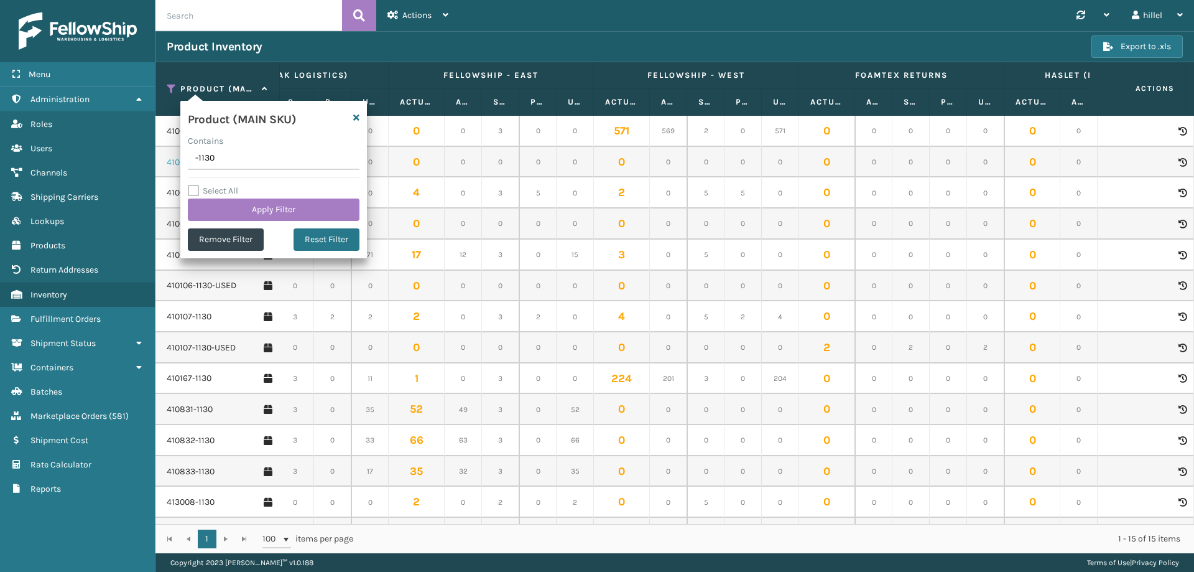
drag, startPoint x: 231, startPoint y: 152, endPoint x: 179, endPoint y: 158, distance: 52.6
click at [179, 158] on div "Product (MAIN SKU) [GEOGRAPHIC_DATA] (Peak Logistics) Fellowship - East Fellows…" at bounding box center [675, 307] width 1039 height 491
type input "410168-8030"
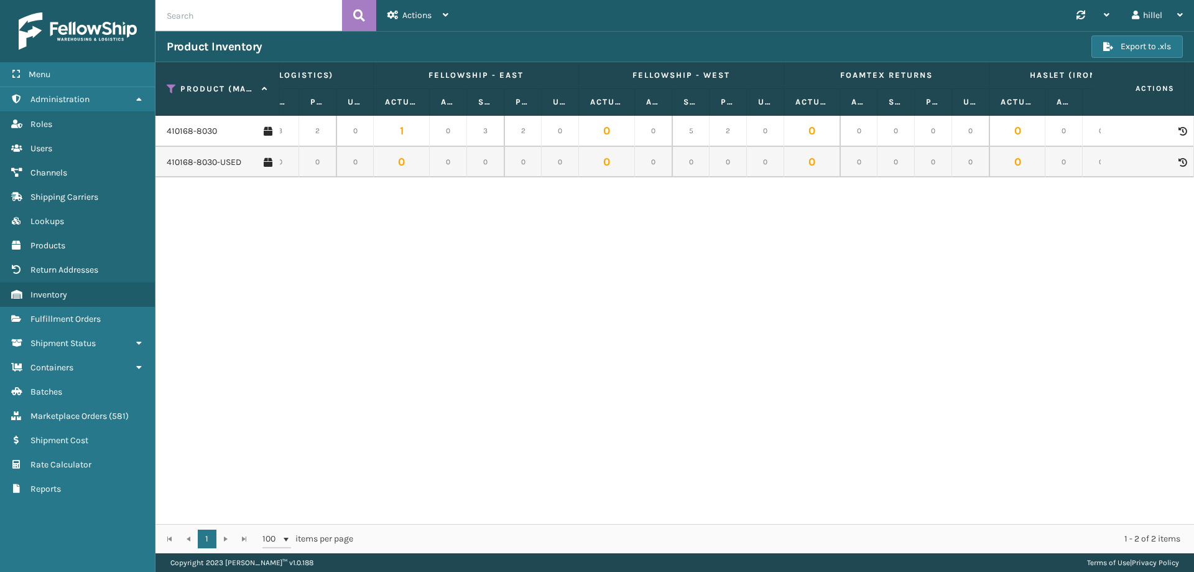
scroll to position [0, 374]
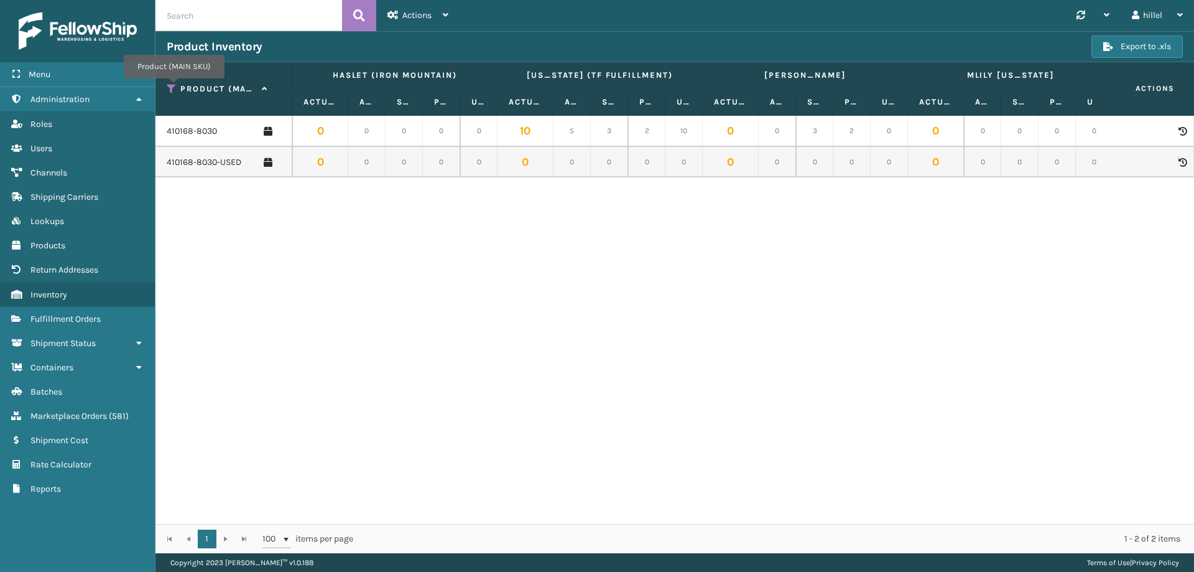
click at [174, 87] on icon at bounding box center [172, 88] width 10 height 11
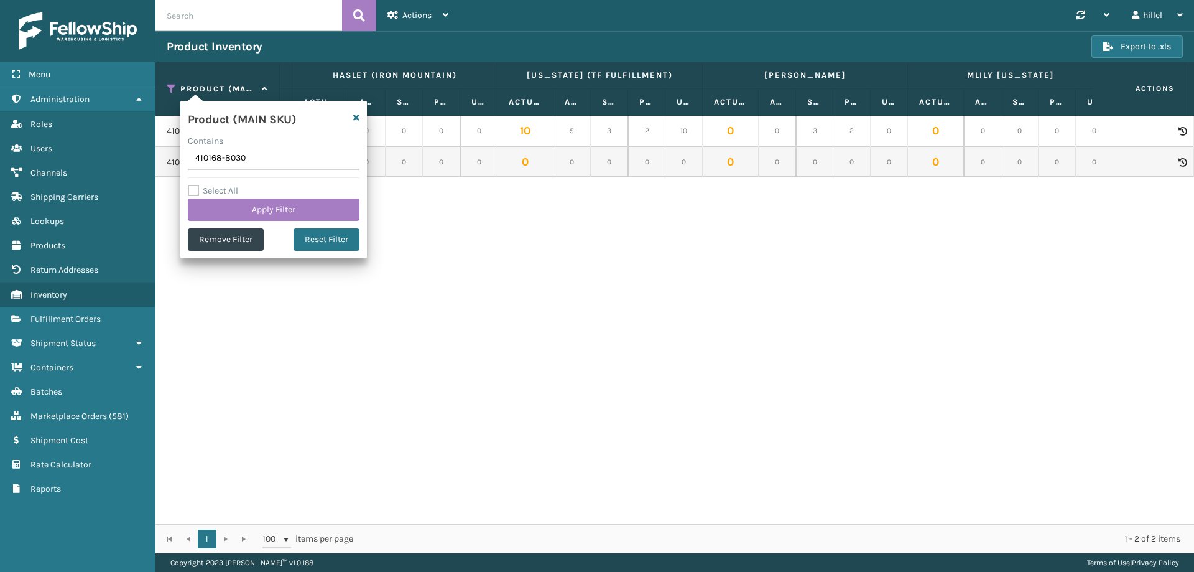
drag, startPoint x: 251, startPoint y: 160, endPoint x: 188, endPoint y: 156, distance: 62.9
click at [188, 156] on input "410168-8030" at bounding box center [274, 158] width 172 height 22
type input "410079-1130"
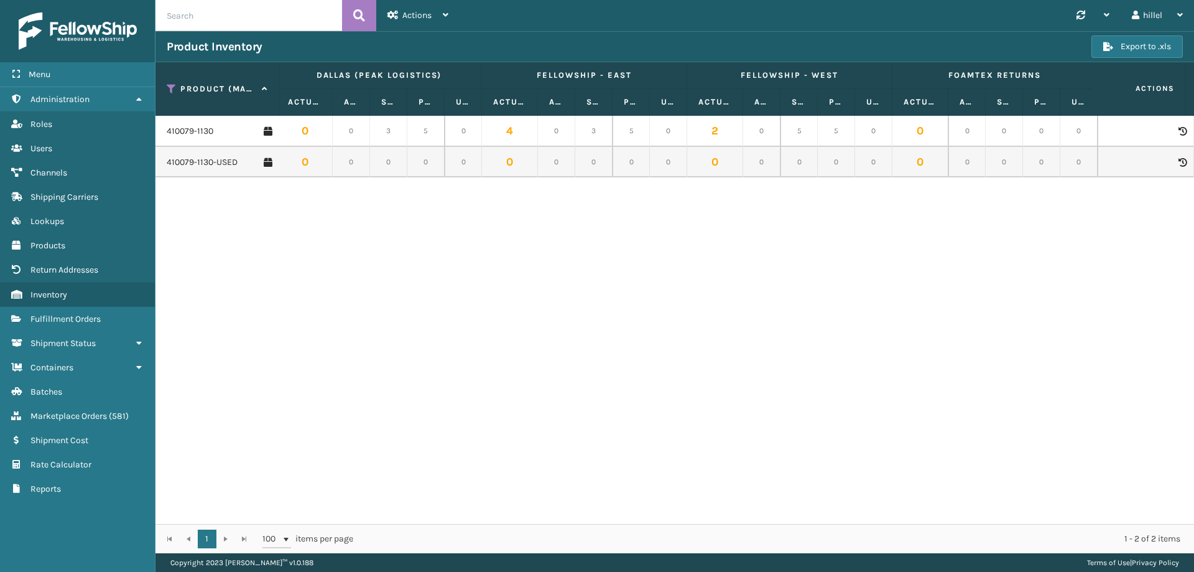
scroll to position [0, 21]
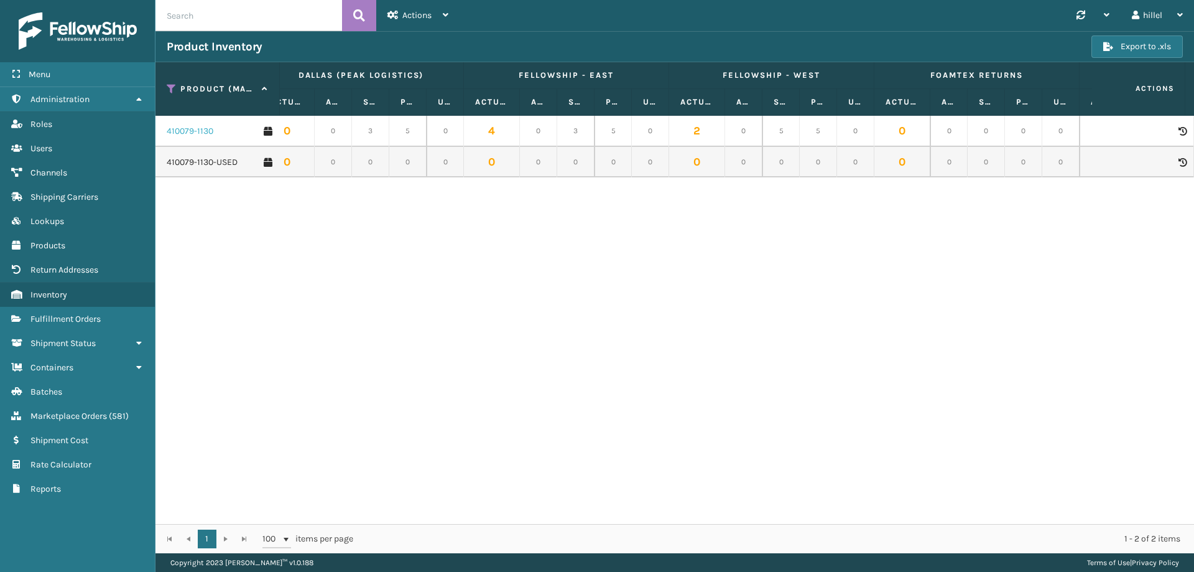
click at [185, 129] on link "410079-1130" at bounding box center [190, 131] width 47 height 12
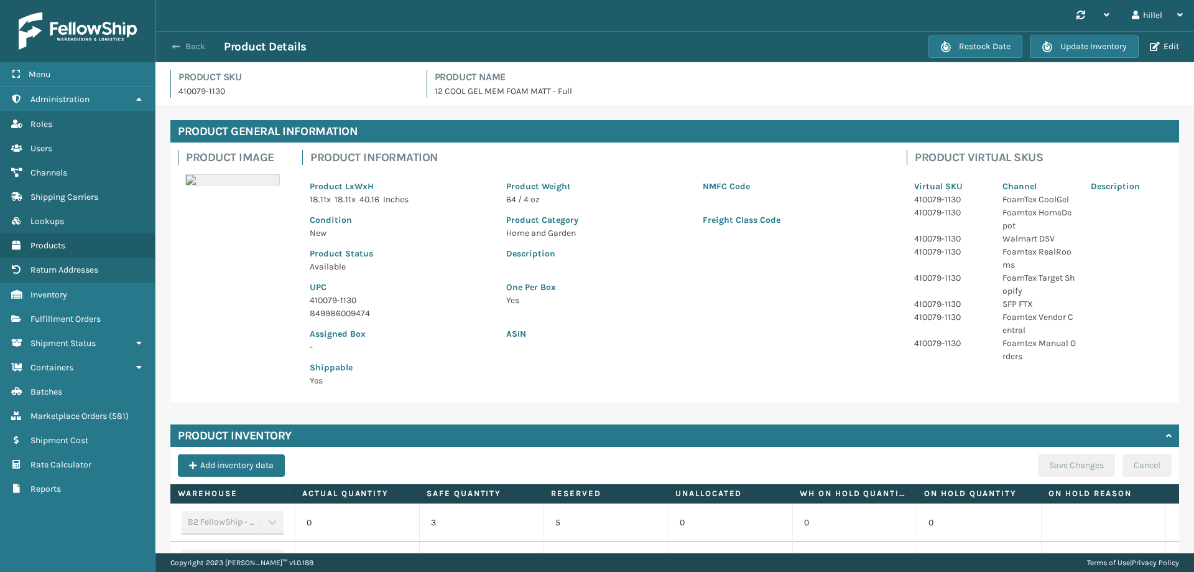
click at [173, 45] on span "button" at bounding box center [175, 46] width 7 height 9
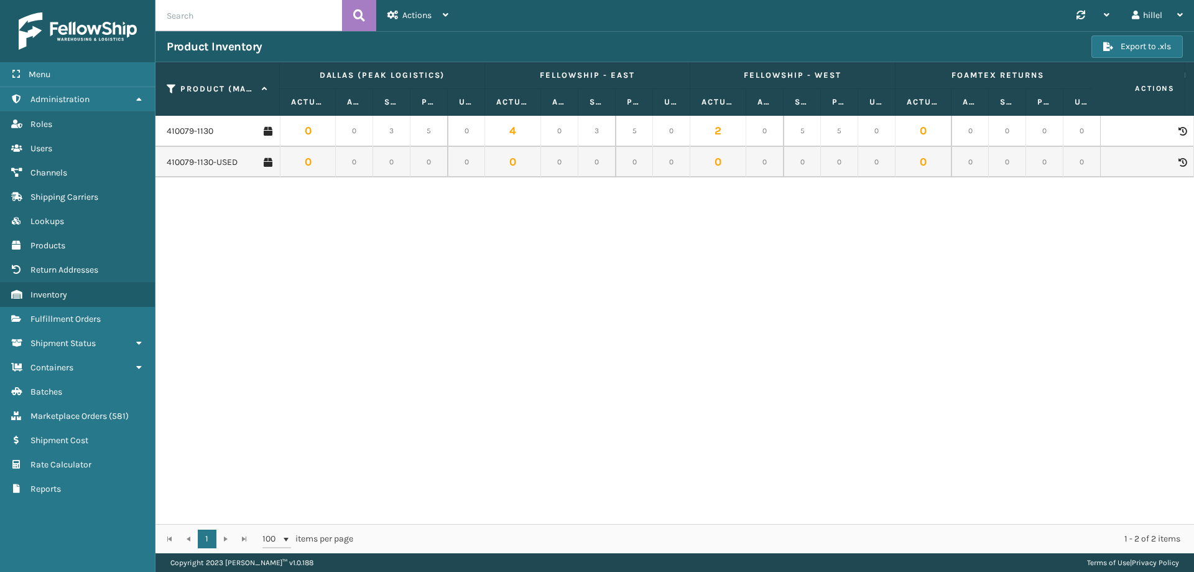
drag, startPoint x: 182, startPoint y: 338, endPoint x: 202, endPoint y: 350, distance: 23.7
click at [183, 337] on div "410079-1130 0 0 3 5 0 4 0 3 5 0 2 0 5 5 0 0 0 0 0 0 0 0 0 0 0 135 127 3 5 135 0…" at bounding box center [675, 320] width 1039 height 408
drag, startPoint x: 228, startPoint y: 267, endPoint x: 233, endPoint y: 273, distance: 7.1
click at [228, 267] on div "410079-1130 0 0 3 5 0 4 0 3 5 0 2 0 5 5 0 0 0 0 0 0 0 0 0 0 0 135 127 3 5 135 0…" at bounding box center [675, 320] width 1039 height 408
click at [795, 344] on div "410079-1130 0 0 3 5 0 4 0 3 5 0 2 0 5 5 0 0 0 0 0 0 0 0 0 0 0 135 127 3 5 135 0…" at bounding box center [675, 320] width 1039 height 408
